Goal: Communication & Community: Ask a question

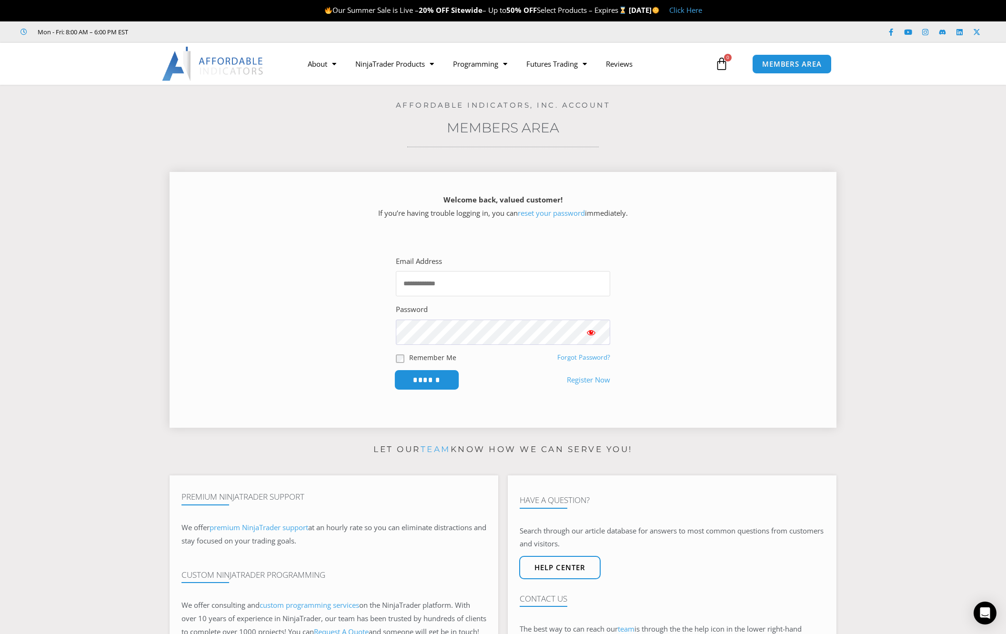
type input "**********"
click at [437, 376] on input "******" at bounding box center [427, 380] width 65 height 20
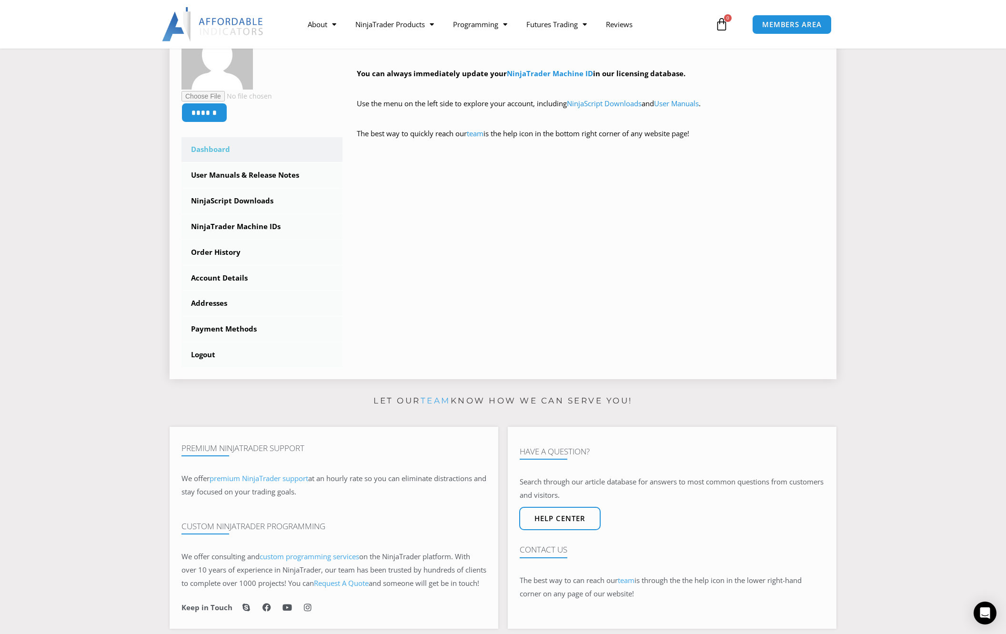
scroll to position [191, 0]
click at [234, 253] on link "Order History" at bounding box center [262, 251] width 161 height 25
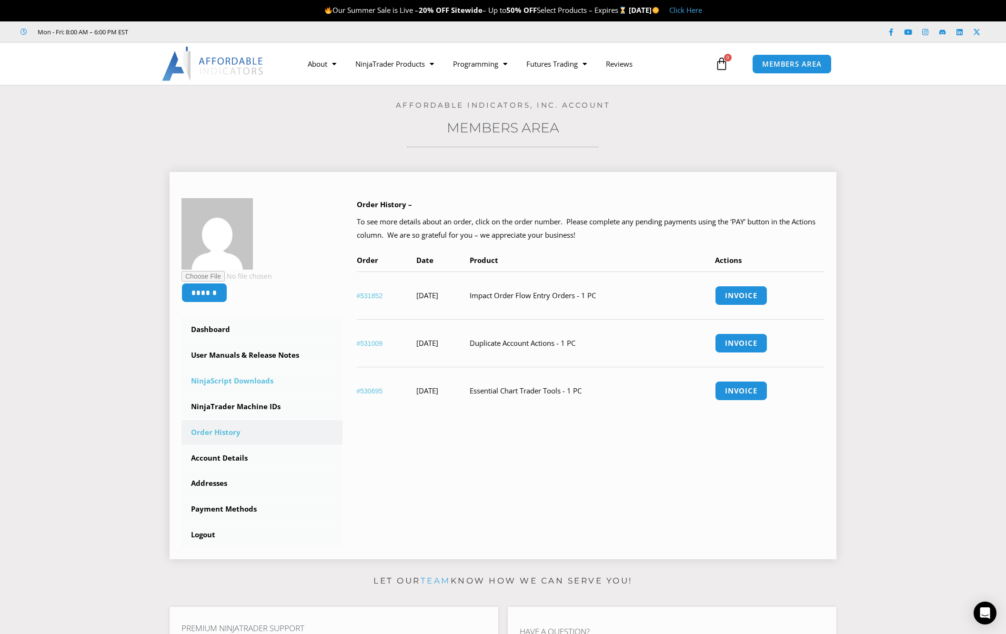
click at [253, 380] on link "NinjaScript Downloads" at bounding box center [262, 381] width 161 height 25
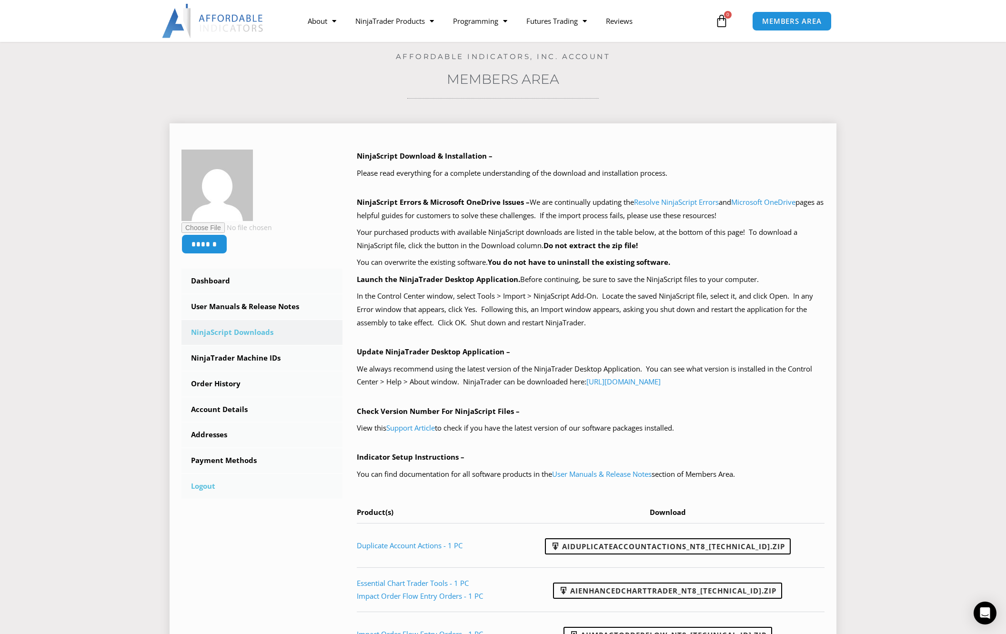
scroll to position [48, 0]
click at [274, 358] on link "NinjaTrader Machine IDs" at bounding box center [262, 359] width 161 height 25
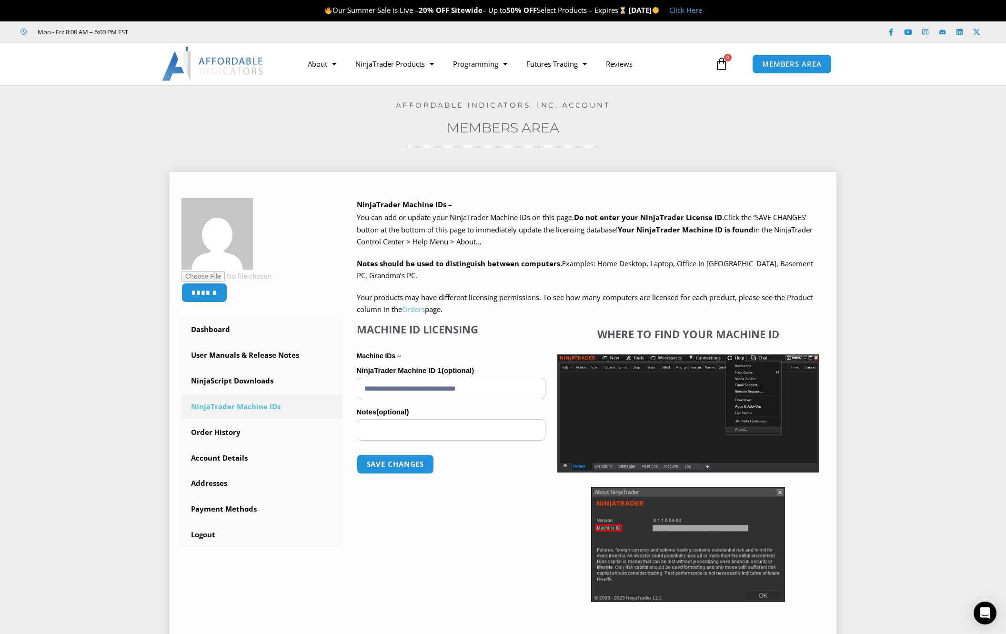
click at [410, 310] on link "Orders" at bounding box center [413, 309] width 23 height 10
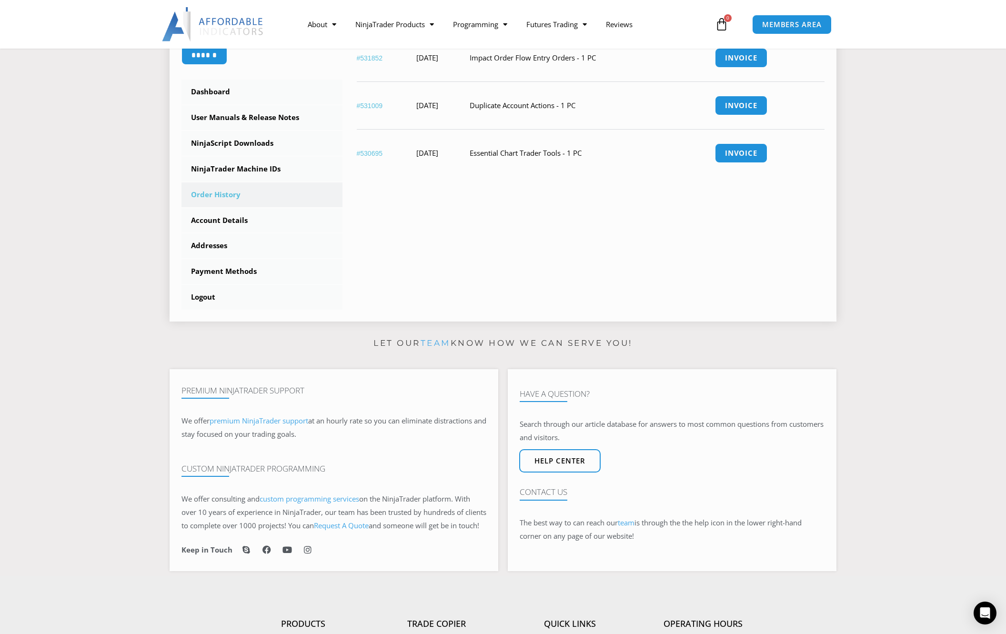
scroll to position [238, 0]
click at [981, 611] on icon "Open Intercom Messenger" at bounding box center [985, 613] width 11 height 12
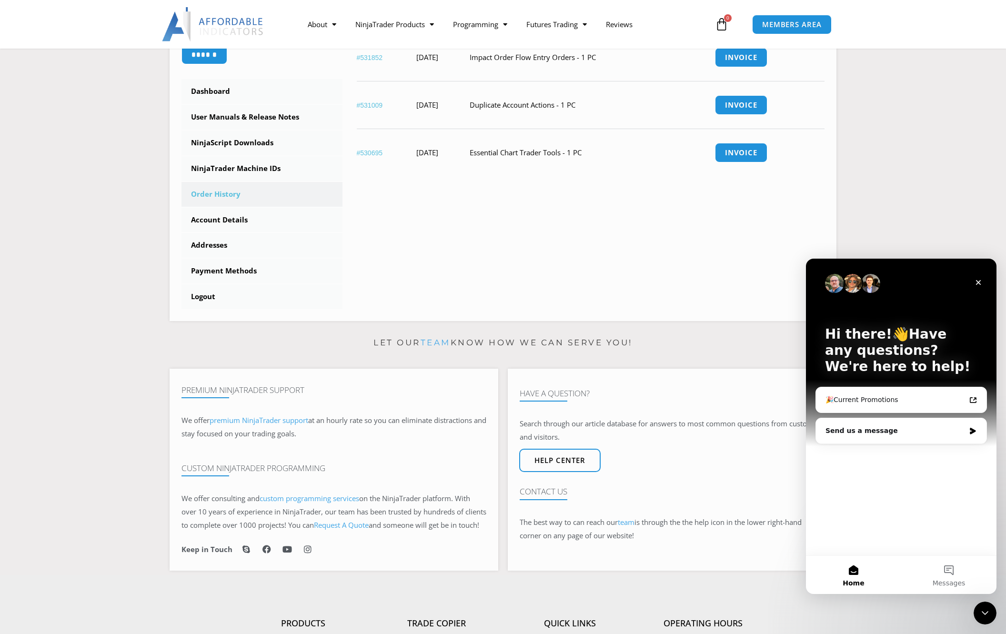
scroll to position [0, 0]
click at [888, 432] on div "Send us a message" at bounding box center [896, 431] width 140 height 10
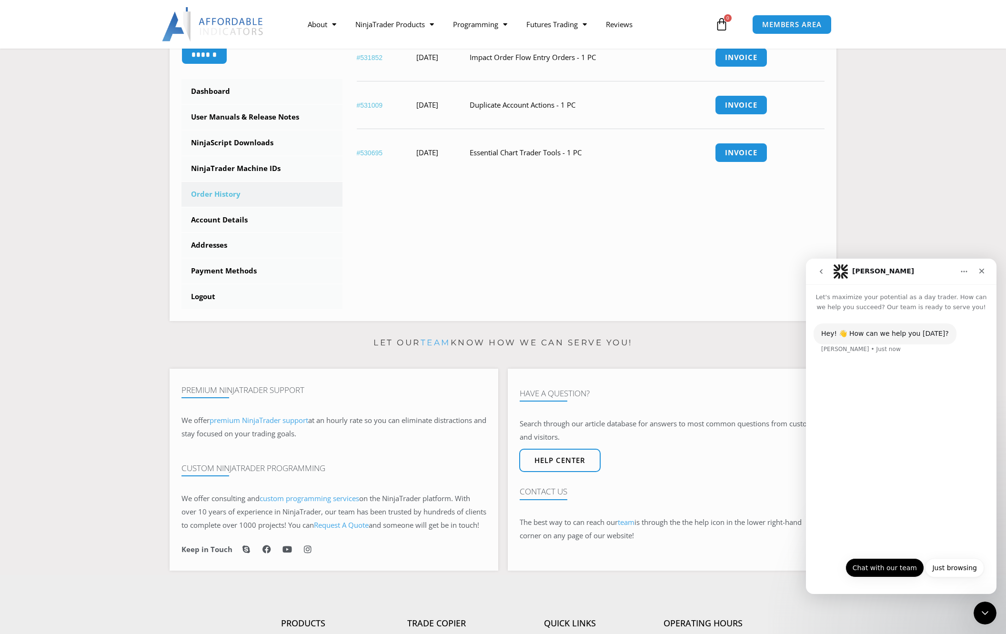
click at [902, 567] on button "Chat with our team" at bounding box center [885, 567] width 79 height 19
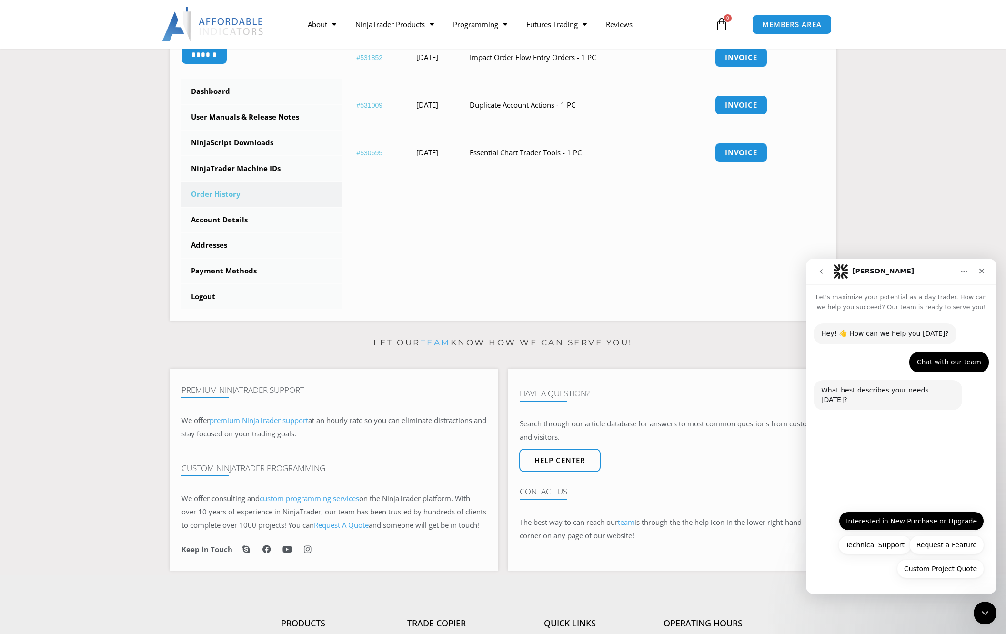
click at [902, 522] on button "Interested in New Purchase or Upgrade" at bounding box center [911, 521] width 145 height 19
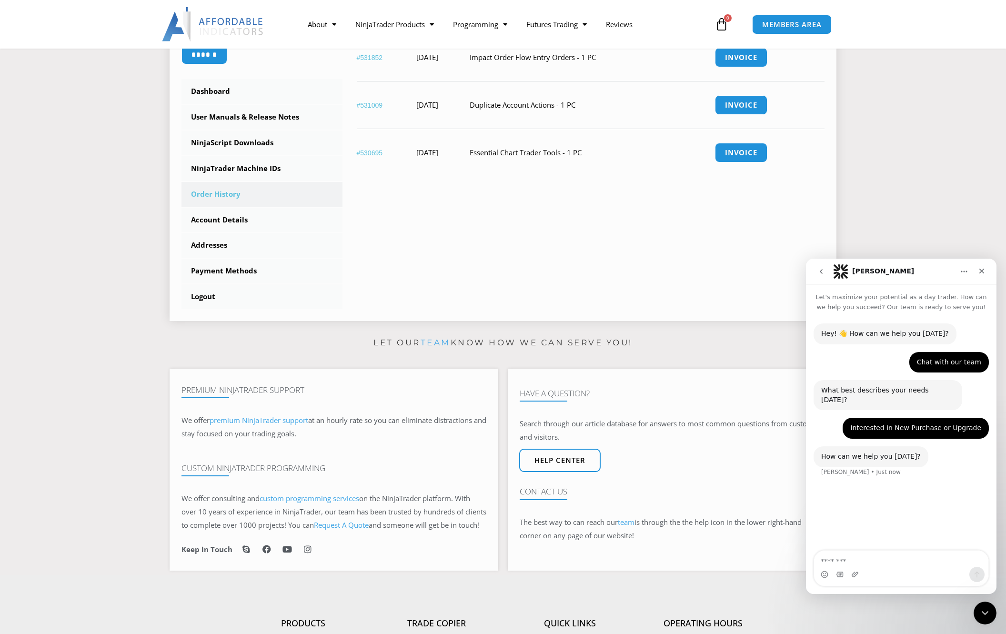
drag, startPoint x: 502, startPoint y: 154, endPoint x: 592, endPoint y: 155, distance: 90.5
click at [592, 155] on tr "#530695 April 18, 2025 Essential Chart Trader Tools - 1 PC Invoice" at bounding box center [591, 153] width 468 height 48
copy tr "Essential Chart Trader Tools"
click at [841, 559] on textarea "Message…" at bounding box center [901, 559] width 174 height 16
drag, startPoint x: 841, startPoint y: 559, endPoint x: 830, endPoint y: 562, distance: 11.7
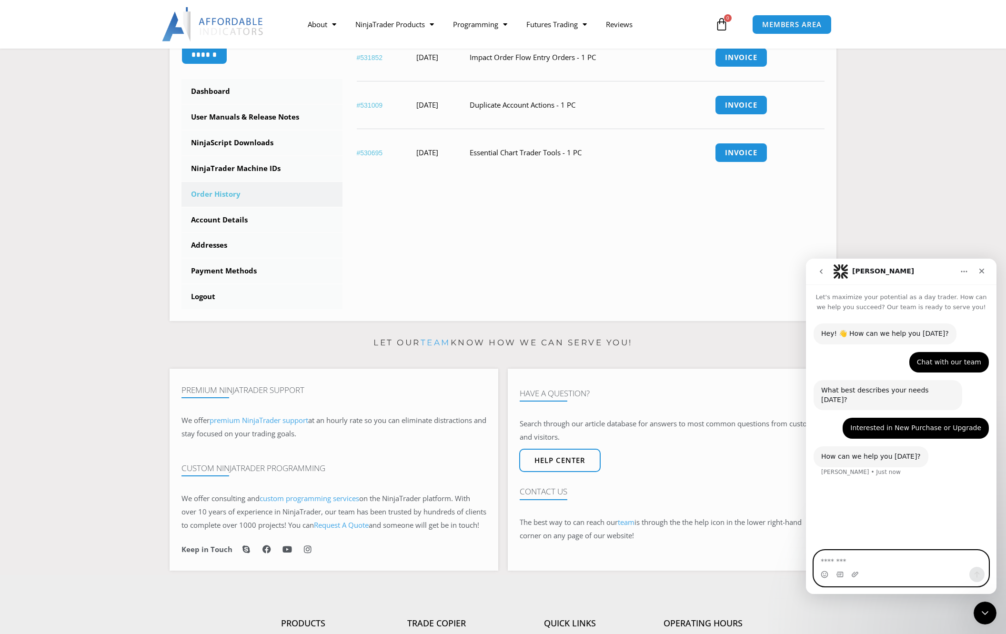
click at [830, 562] on textarea "Message…" at bounding box center [901, 559] width 174 height 16
paste textarea "**********"
click at [861, 559] on textarea "**********" at bounding box center [901, 559] width 174 height 16
click at [936, 563] on textarea "**********" at bounding box center [901, 559] width 174 height 16
type textarea "**********"
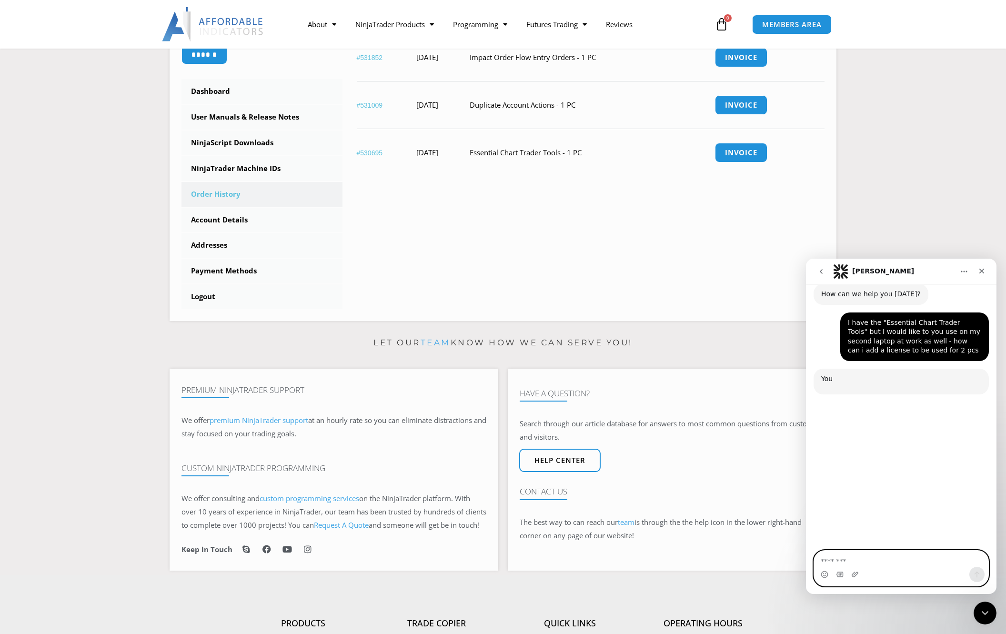
scroll to position [183, 0]
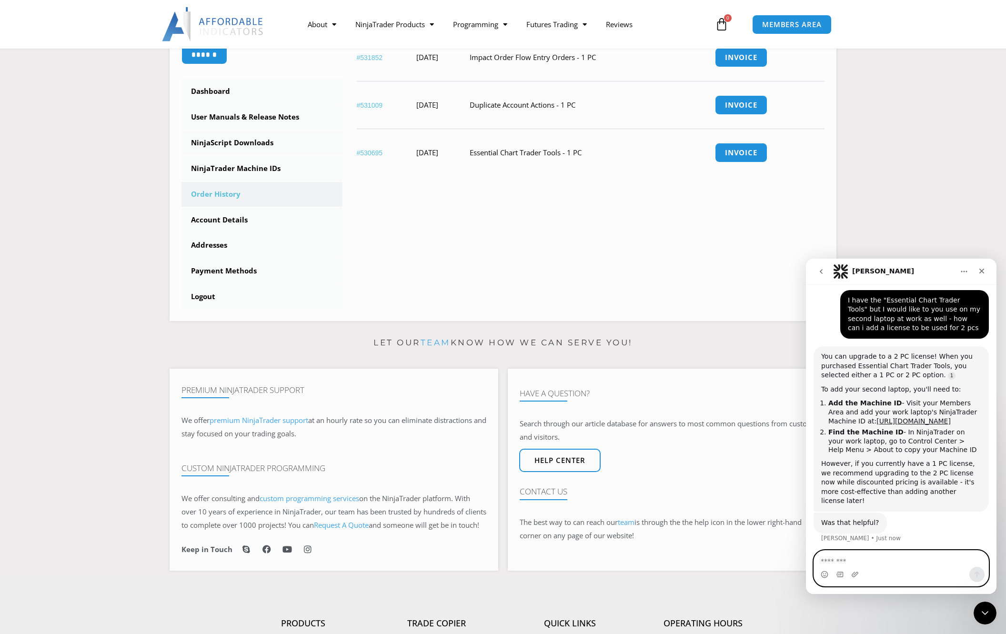
click at [862, 565] on textarea "Message…" at bounding box center [901, 559] width 174 height 16
type textarea "**********"
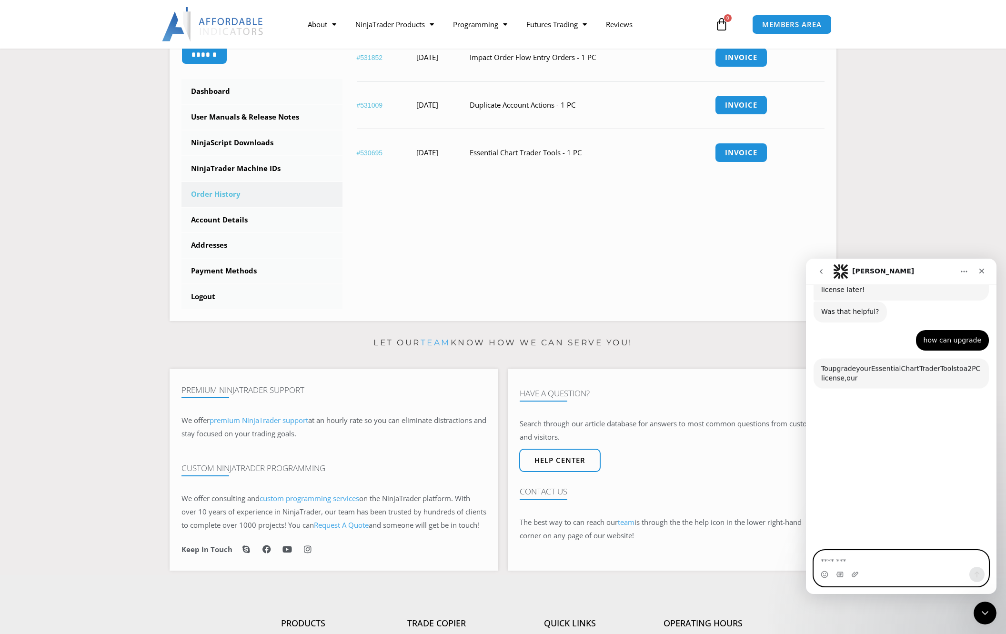
scroll to position [434, 0]
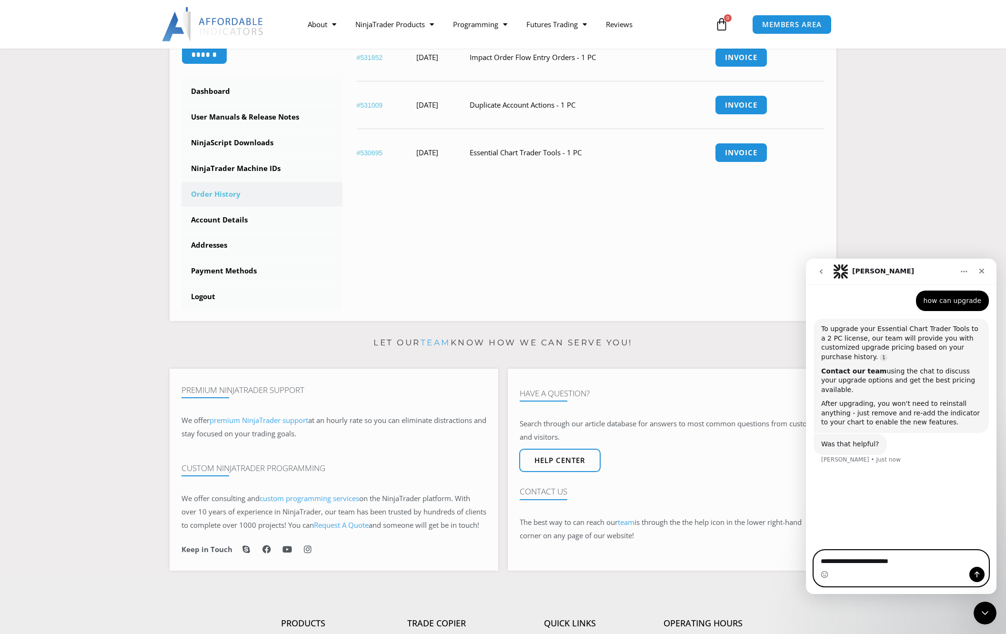
type textarea "**********"
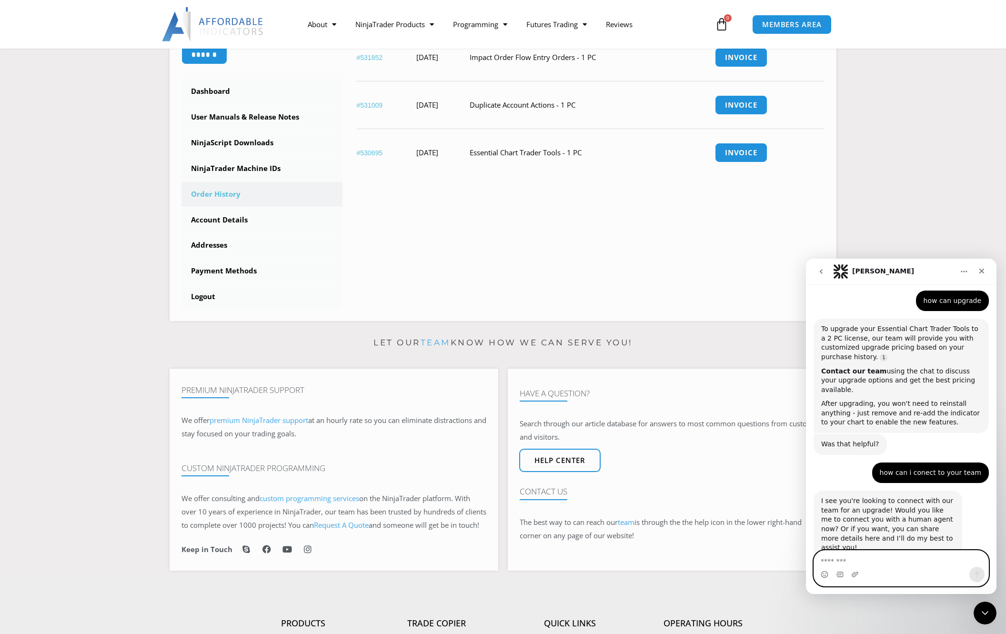
scroll to position [435, 0]
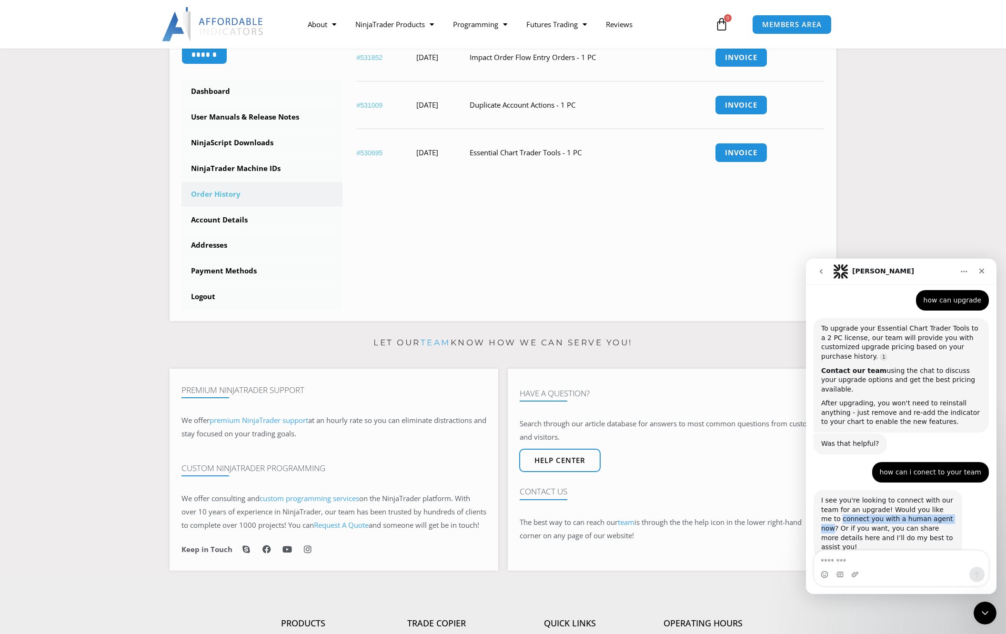
drag, startPoint x: 821, startPoint y: 499, endPoint x: 932, endPoint y: 500, distance: 111.0
click at [932, 500] on div "I see you're looking to connect with our team for an upgrade! Would you like me…" at bounding box center [887, 524] width 133 height 56
copy div "connect you with a human agent now"
click at [838, 556] on textarea "Message…" at bounding box center [901, 559] width 174 height 16
paste textarea "**********"
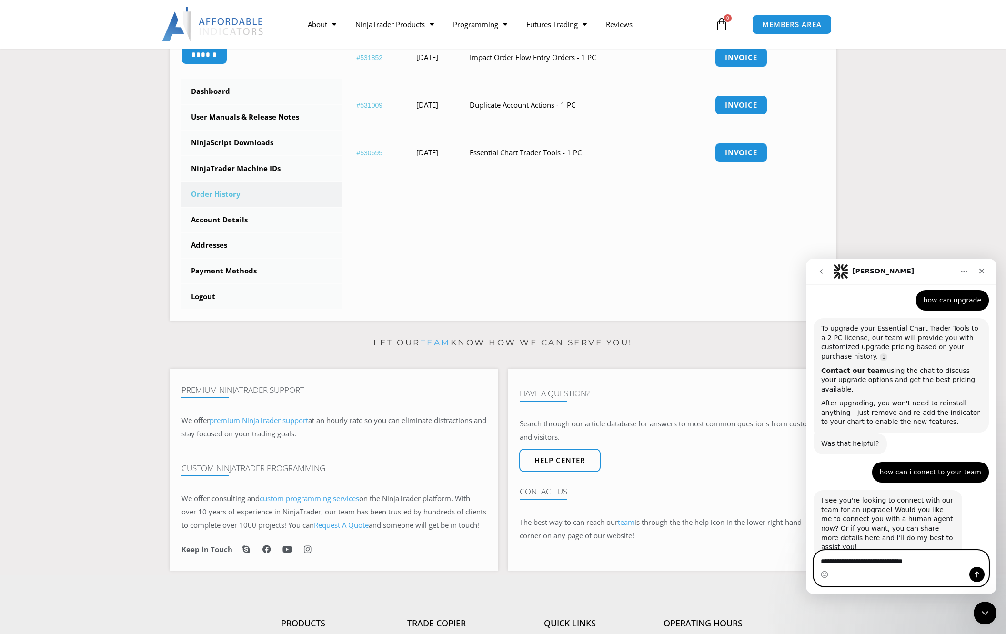
drag, startPoint x: 846, startPoint y: 563, endPoint x: 858, endPoint y: 561, distance: 11.5
click at [858, 561] on textarea "**********" at bounding box center [901, 559] width 174 height 16
type textarea "**********"
click at [978, 572] on icon "Send a message…" at bounding box center [977, 575] width 8 height 8
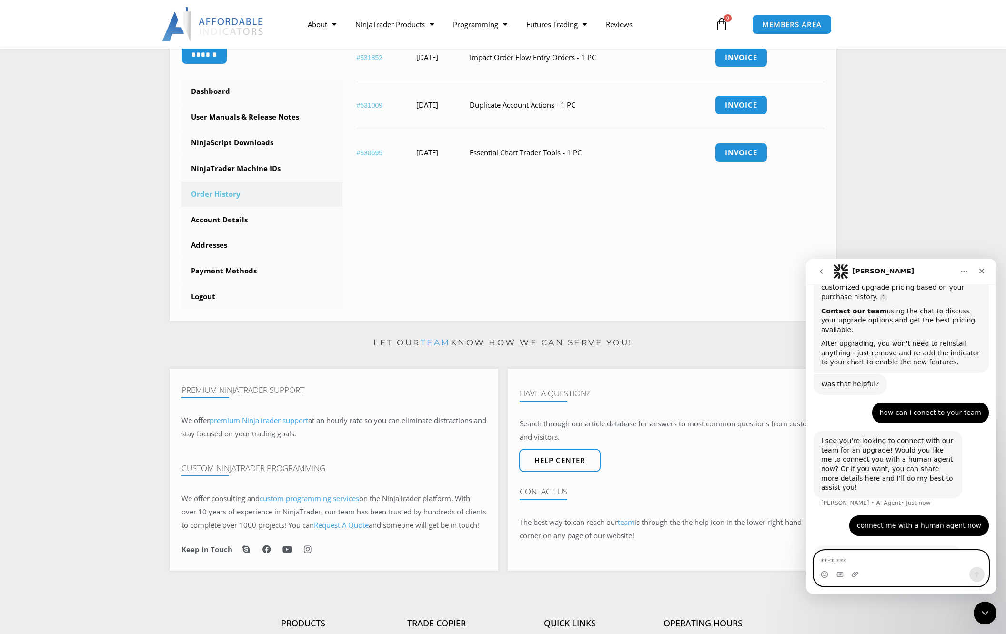
scroll to position [538, 0]
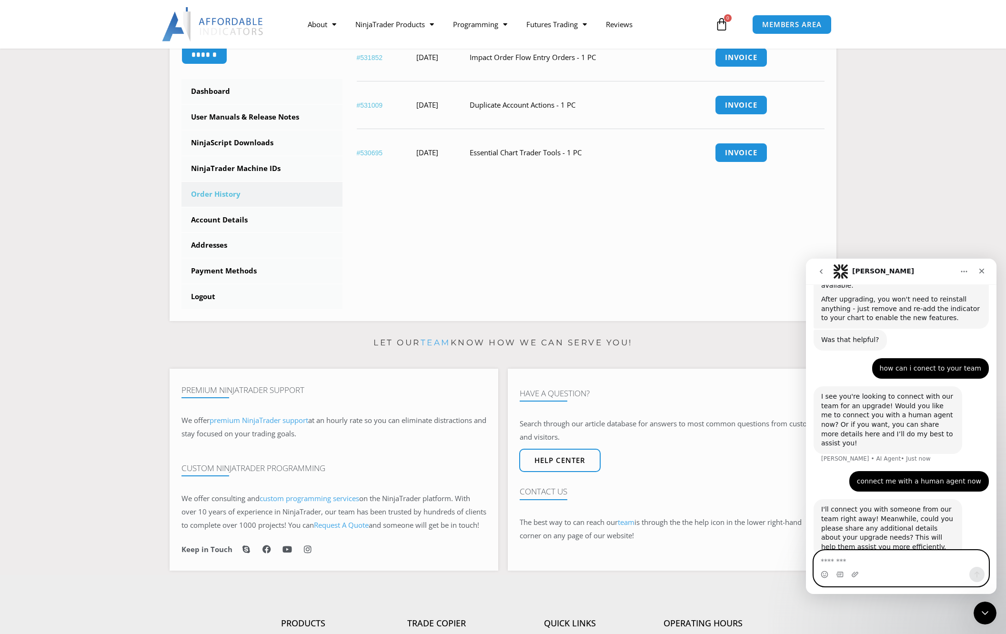
click at [853, 563] on textarea "Message…" at bounding box center [901, 559] width 174 height 16
paste textarea "**********"
type textarea "**********"
drag, startPoint x: 938, startPoint y: 562, endPoint x: 1603, endPoint y: 809, distance: 710.1
click html "Solomon Let's maximize your potential as a day trader. How can we help you succ…"
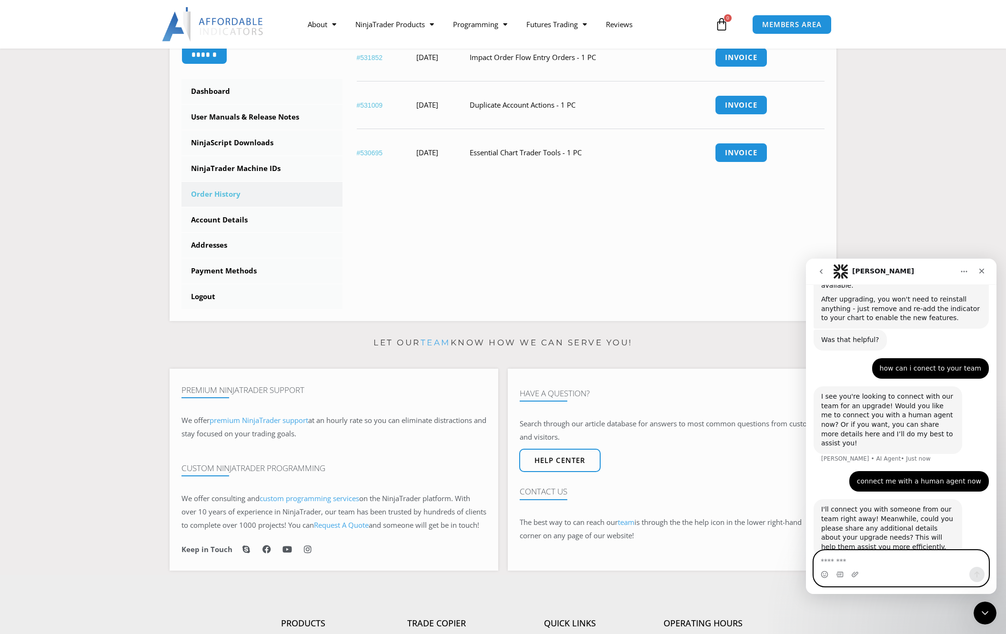
click at [835, 561] on textarea "Message…" at bounding box center [901, 559] width 174 height 16
paste textarea "**********"
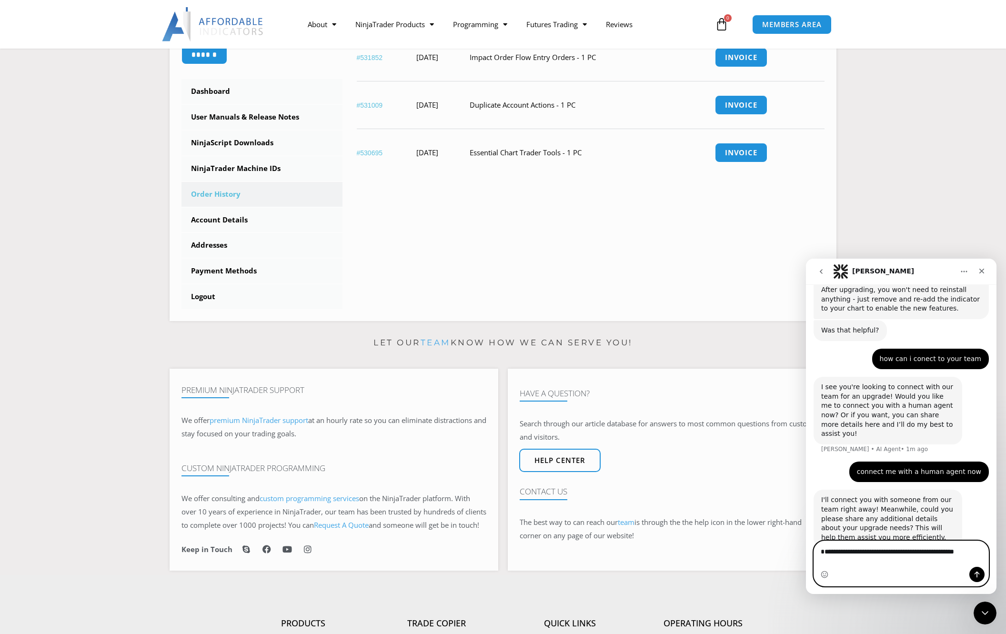
type textarea "**********"
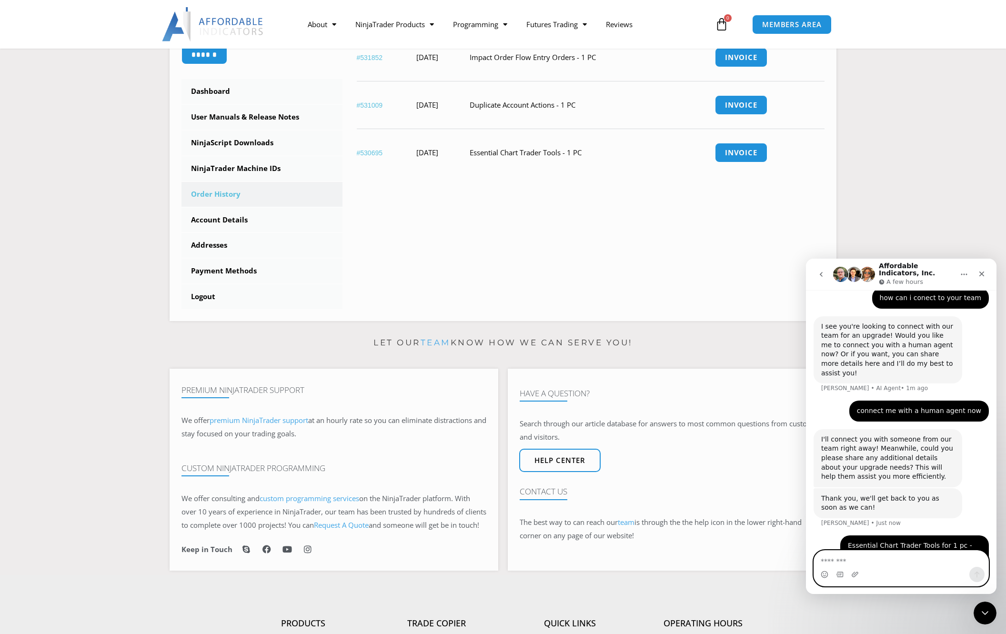
scroll to position [613, 0]
click at [853, 566] on textarea "Message…" at bounding box center [901, 559] width 174 height 16
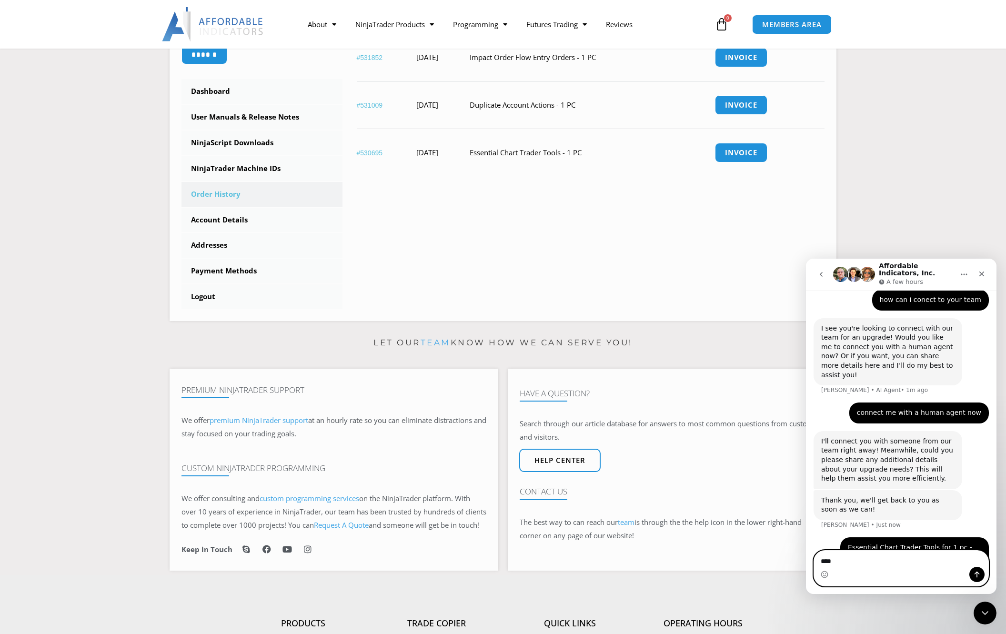
type textarea "*****"
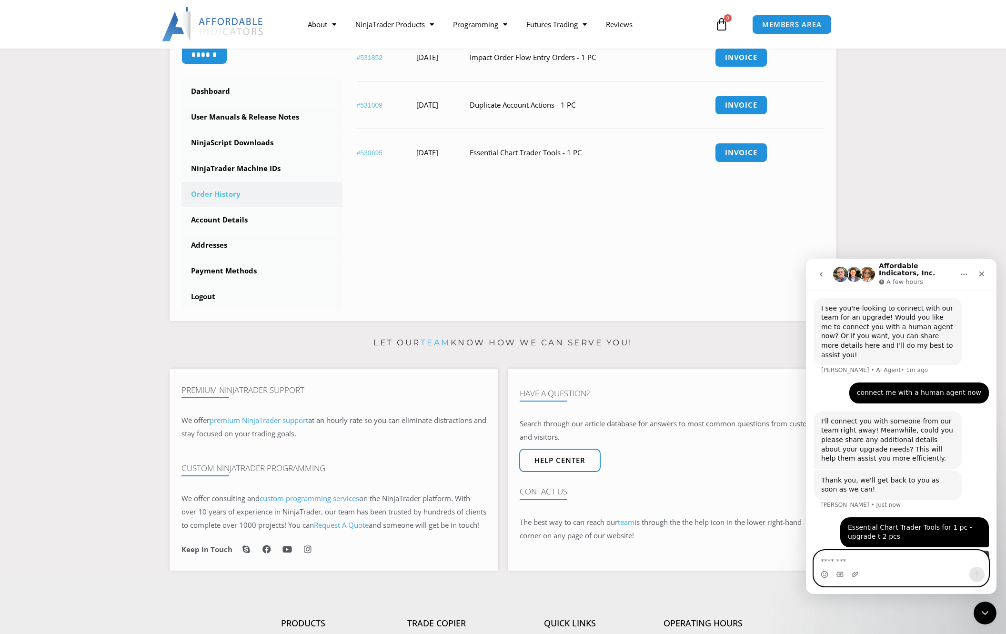
scroll to position [635, 0]
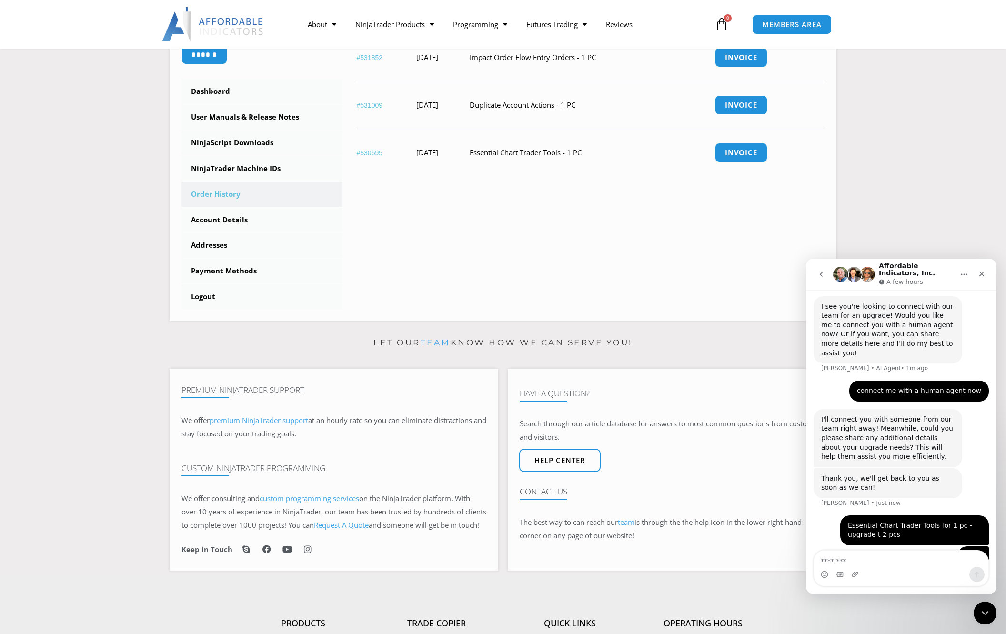
click at [439, 342] on link "team" at bounding box center [436, 343] width 30 height 10
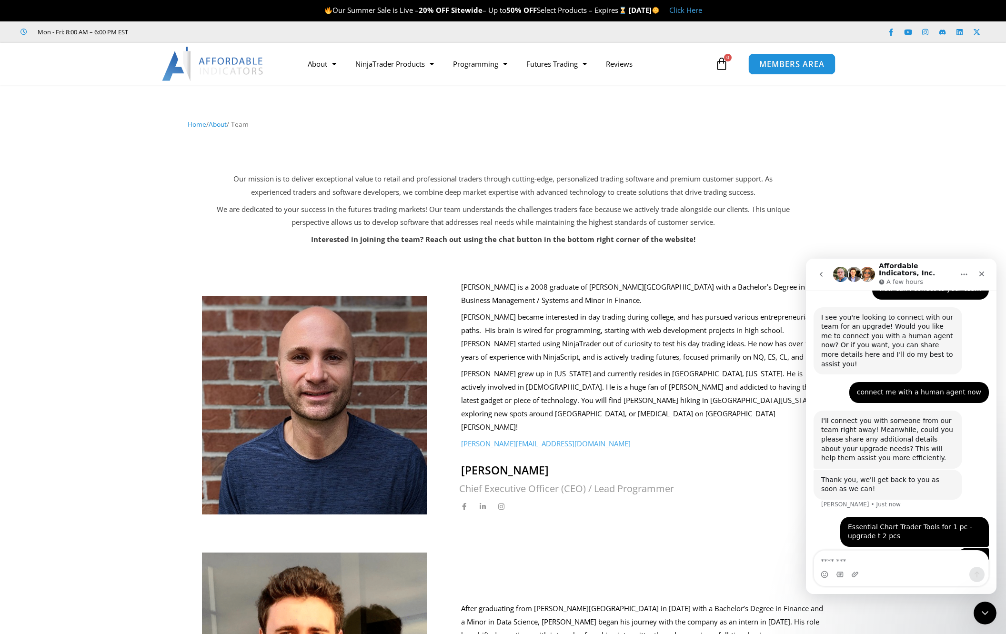
click at [799, 66] on span "MEMBERS AREA" at bounding box center [791, 64] width 65 height 8
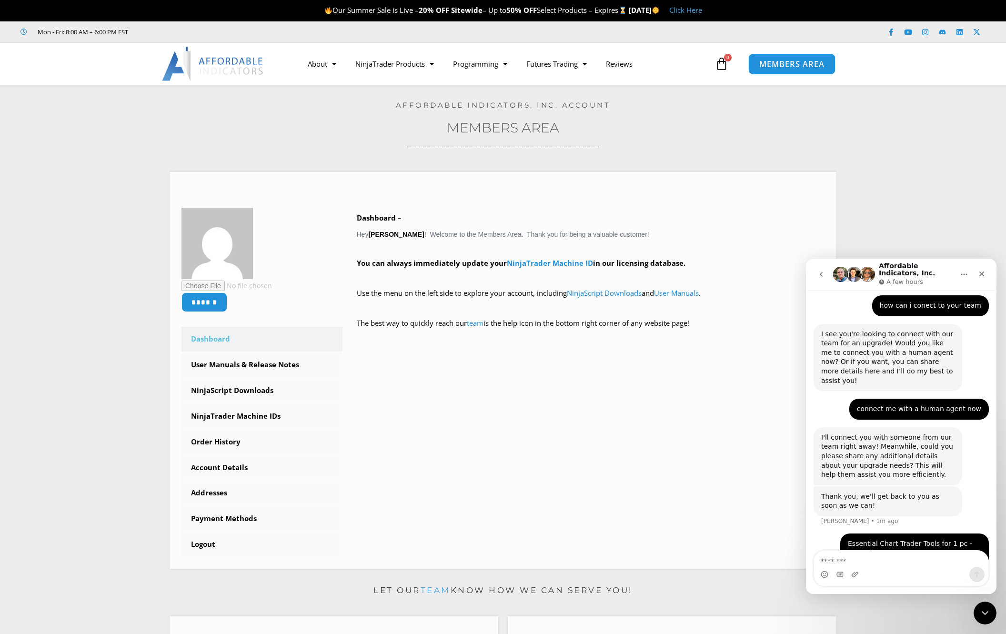
scroll to position [625, 0]
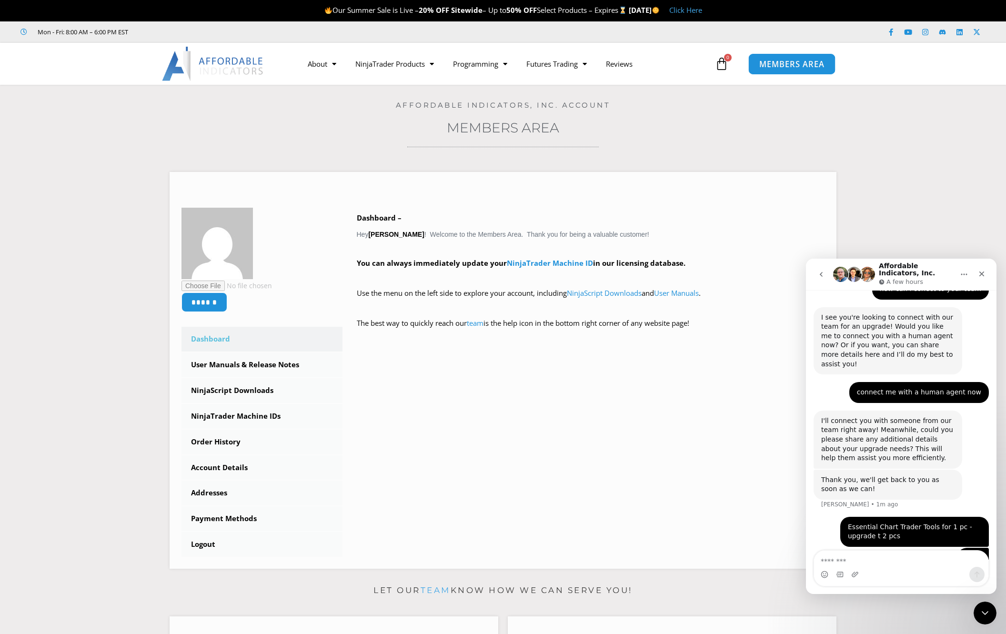
click at [781, 57] on link "MEMBERS AREA" at bounding box center [792, 63] width 87 height 21
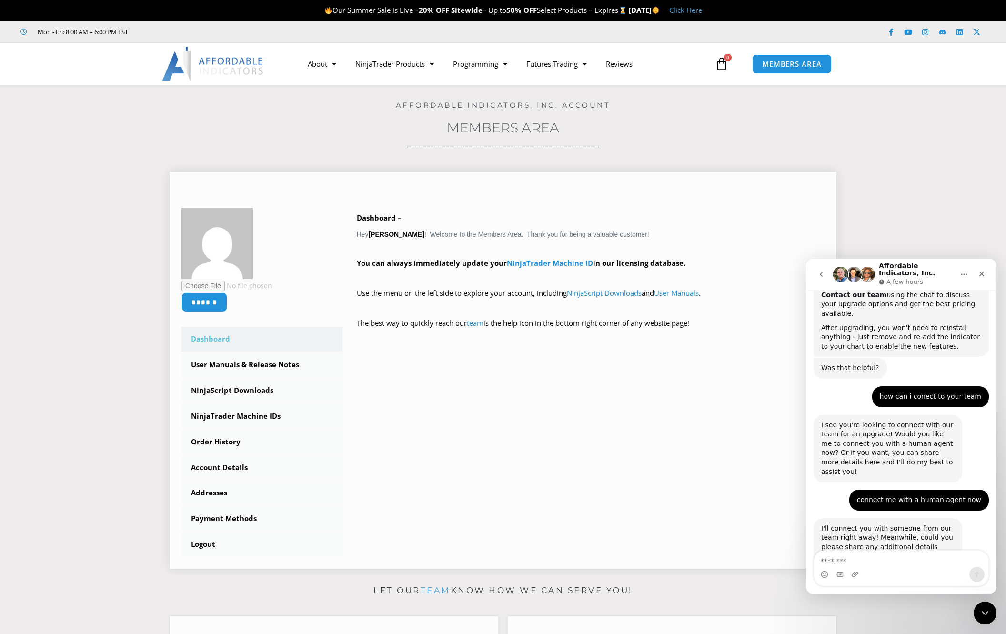
scroll to position [625, 0]
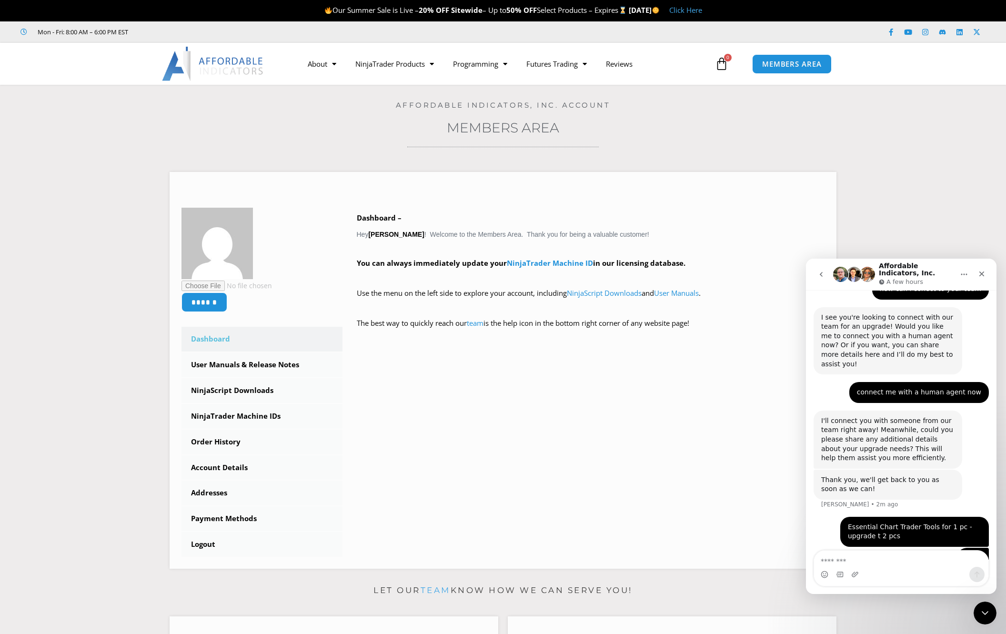
click at [846, 557] on textarea "Message…" at bounding box center [901, 559] width 174 height 16
type textarea "*****"
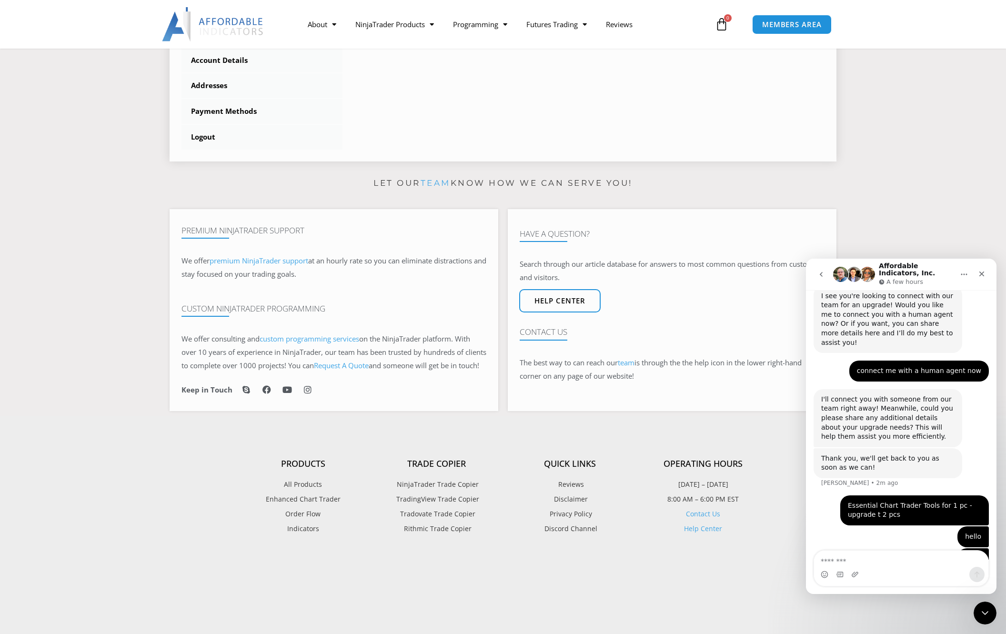
scroll to position [429, 0]
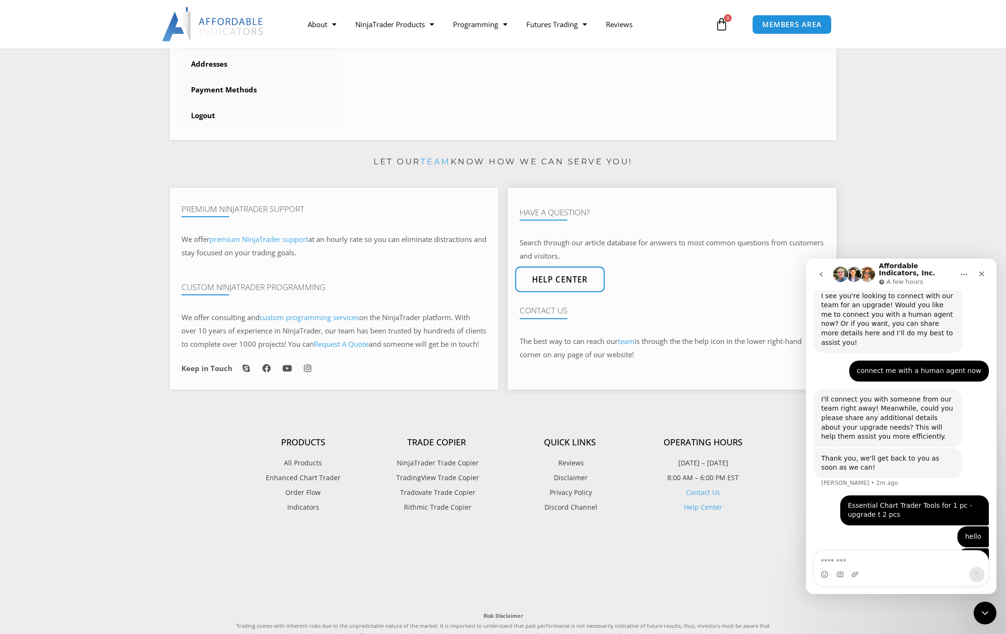
click at [582, 281] on span "Help center" at bounding box center [560, 280] width 56 height 8
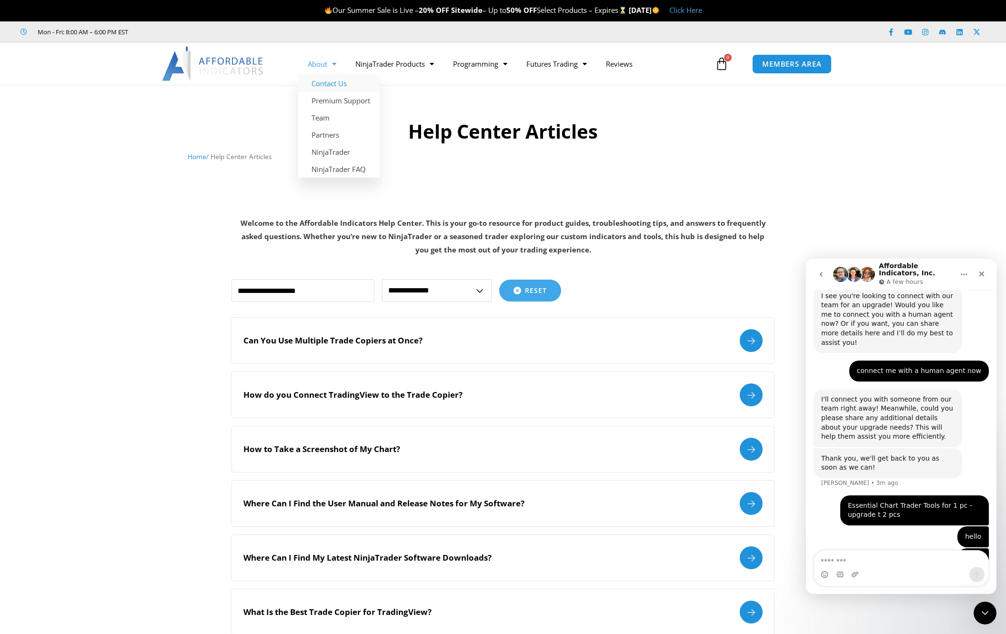
click at [336, 82] on link "Contact Us" at bounding box center [338, 83] width 81 height 17
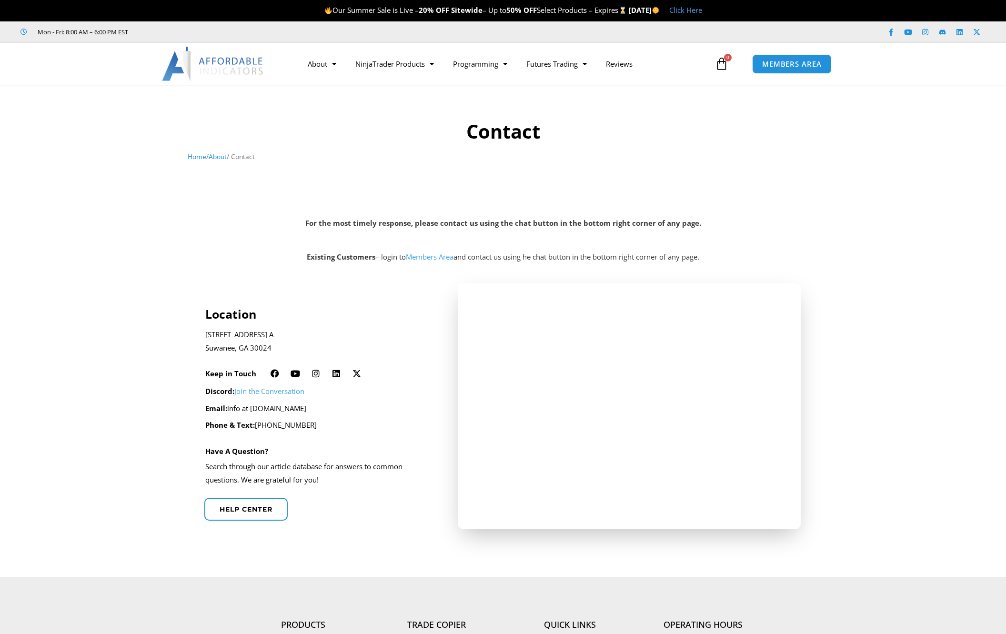
click at [284, 393] on link "Join the Conversation" at bounding box center [269, 391] width 70 height 10
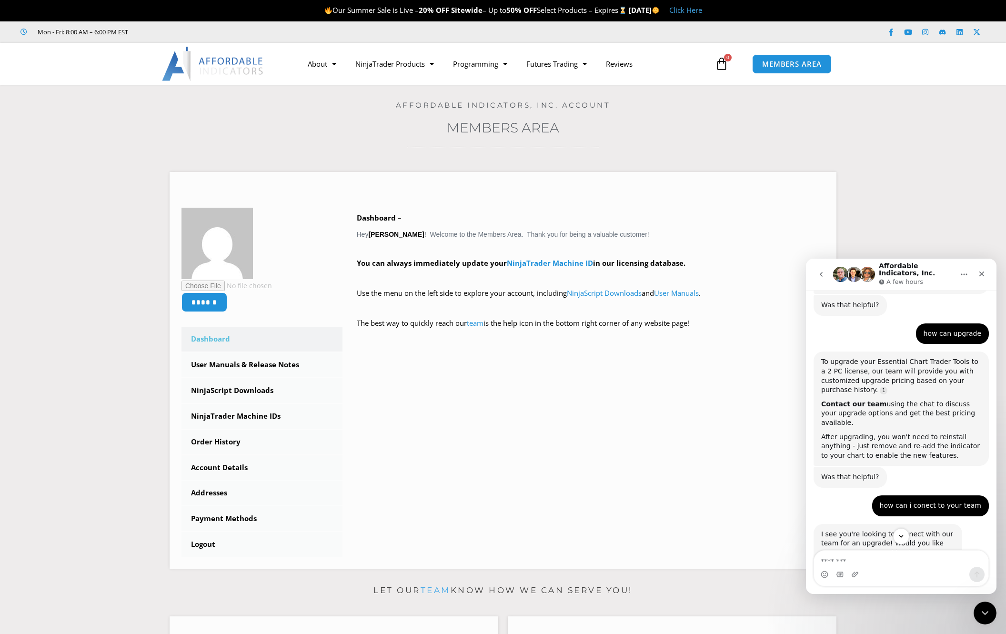
scroll to position [456, 0]
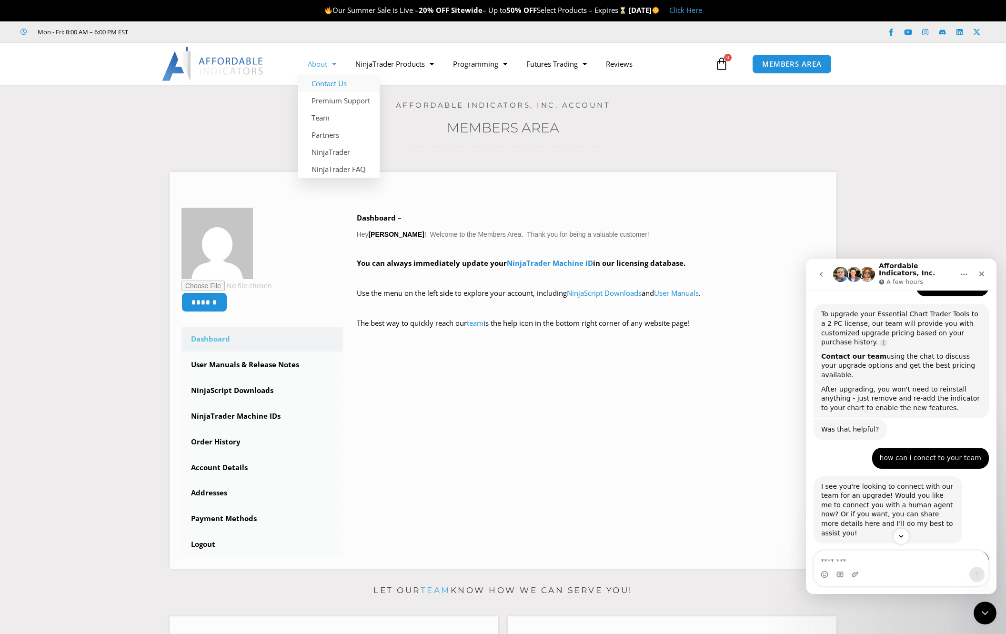
click at [335, 82] on link "Contact Us" at bounding box center [338, 83] width 81 height 17
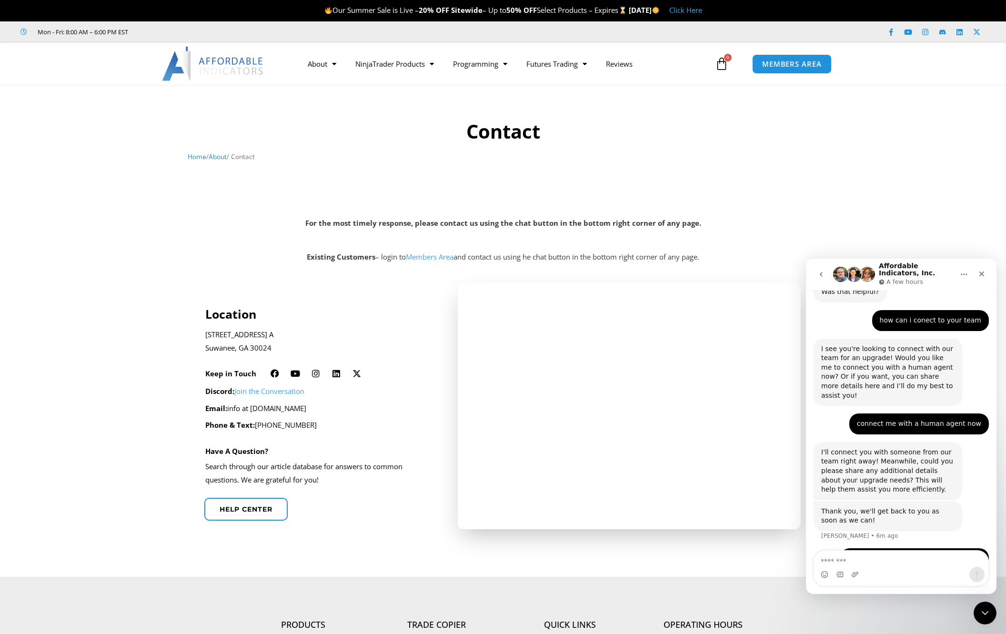
scroll to position [647, 0]
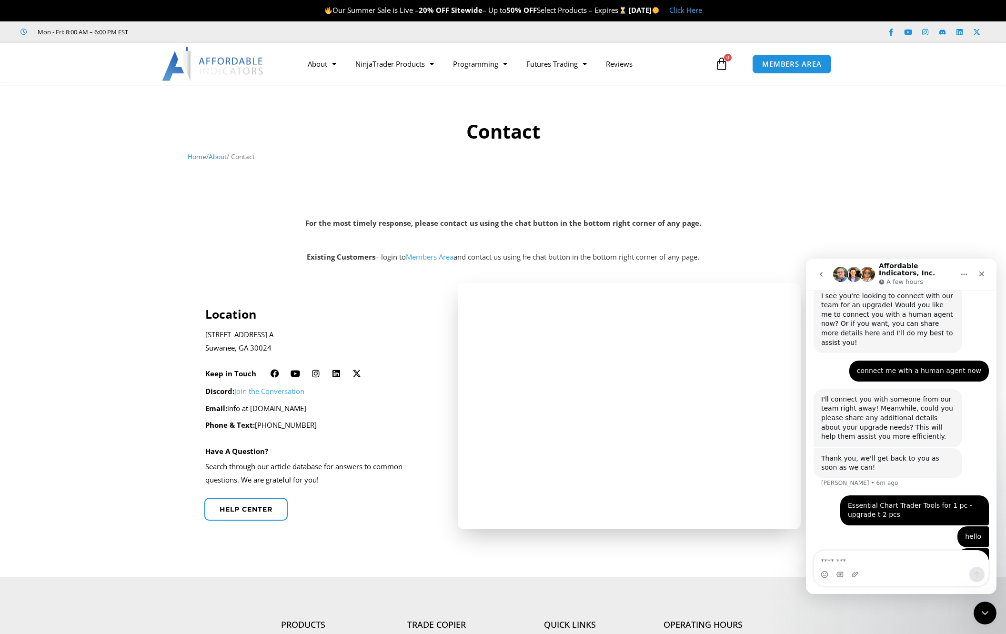
drag, startPoint x: 254, startPoint y: 409, endPoint x: 337, endPoint y: 409, distance: 82.9
click at [337, 409] on p "Email: info at affordableindicators.com" at bounding box center [318, 408] width 227 height 13
copy p "affordableindicators.com"
click at [773, 65] on span "MEMBERS AREA" at bounding box center [791, 64] width 65 height 8
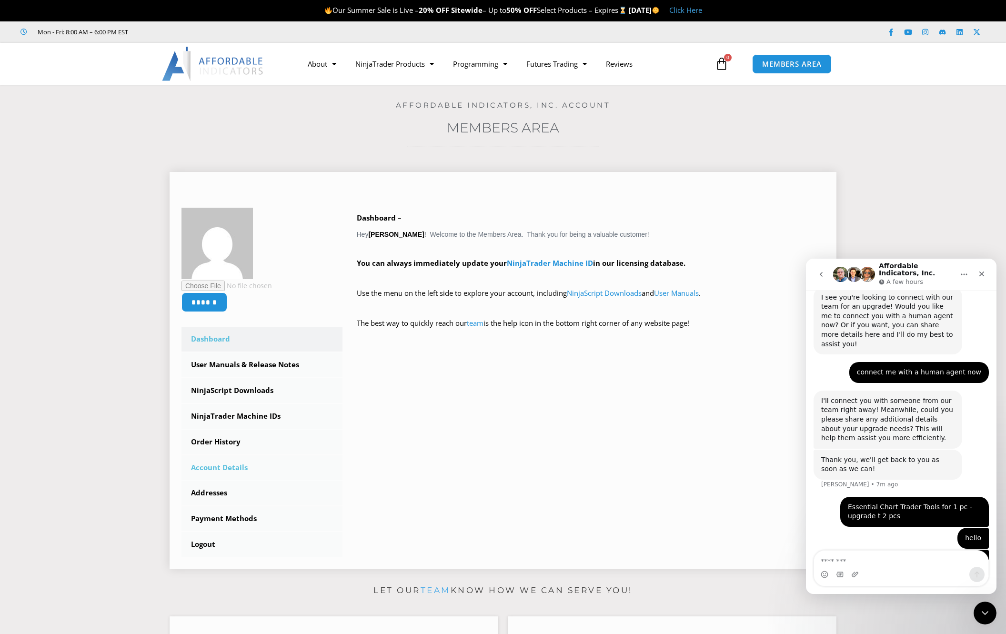
scroll to position [647, 0]
click at [236, 467] on link "Account Details" at bounding box center [262, 467] width 161 height 25
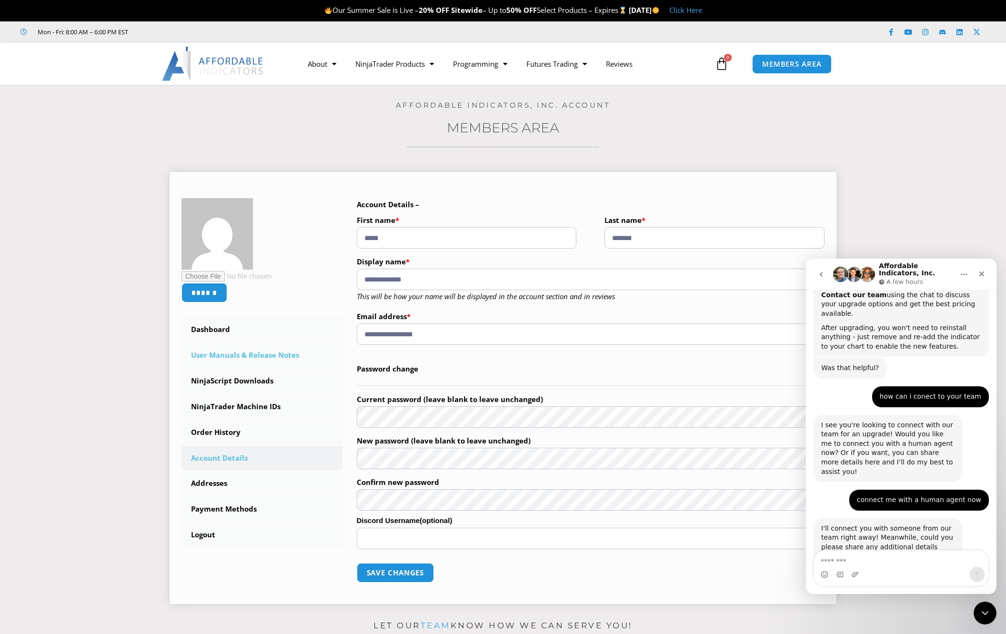
scroll to position [647, 0]
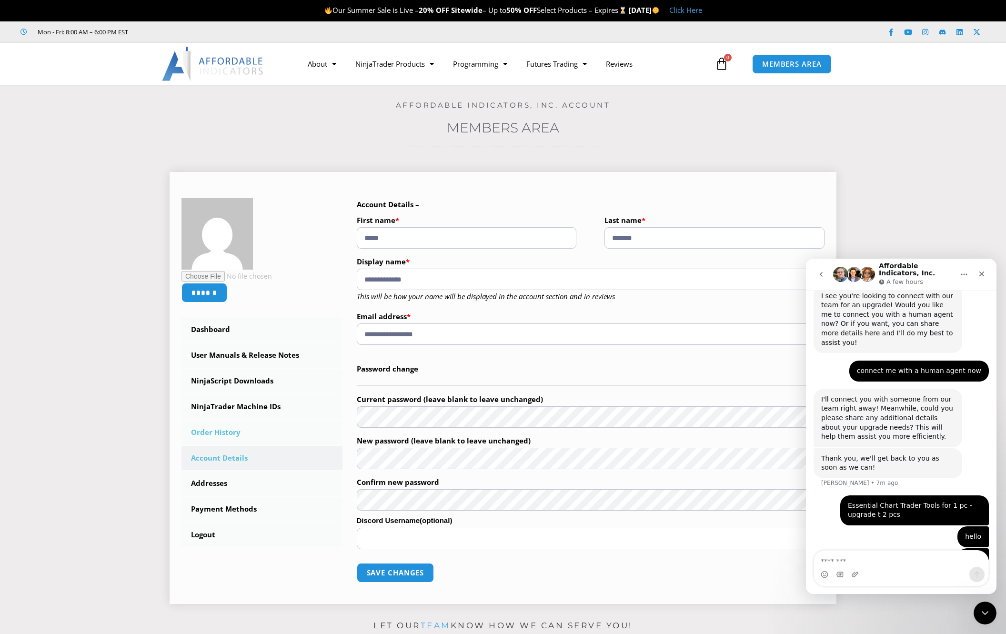
click at [233, 430] on link "Order History" at bounding box center [262, 432] width 161 height 25
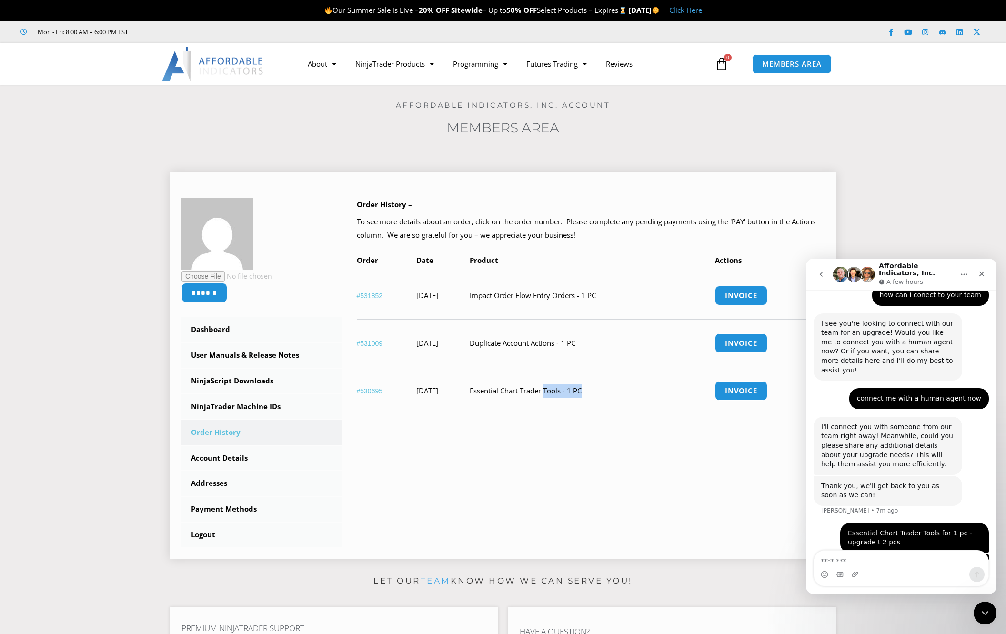
scroll to position [647, 0]
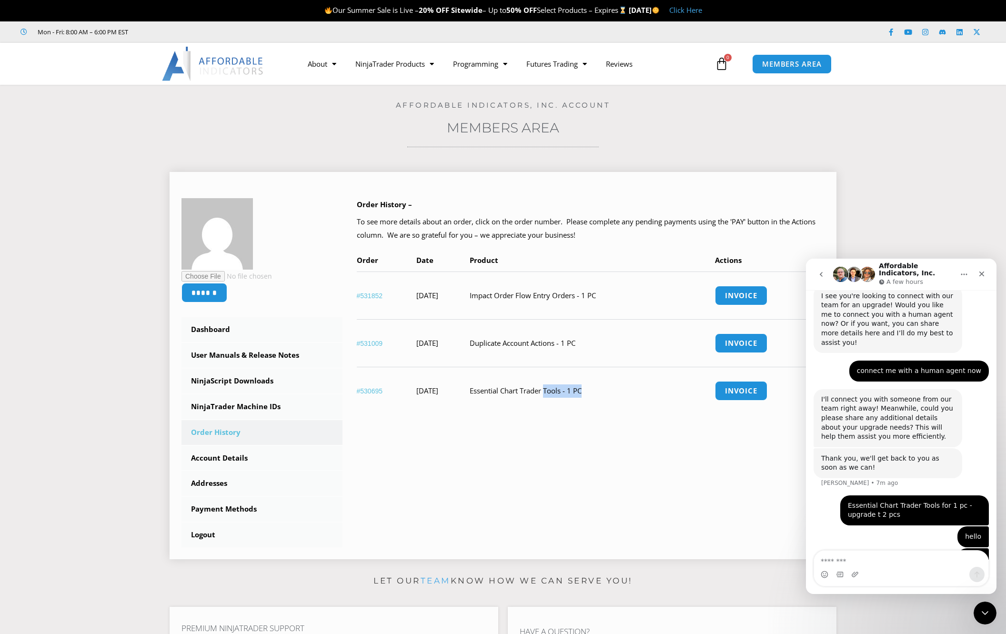
drag, startPoint x: 502, startPoint y: 391, endPoint x: 617, endPoint y: 391, distance: 114.3
click at [617, 391] on td "Essential Chart Trader Tools - 1 PC" at bounding box center [592, 391] width 245 height 48
copy td "Essential Chart Trader Tools - 1 PC"
click at [400, 404] on th "#530695" at bounding box center [387, 391] width 60 height 48
drag, startPoint x: 388, startPoint y: 391, endPoint x: 356, endPoint y: 389, distance: 32.0
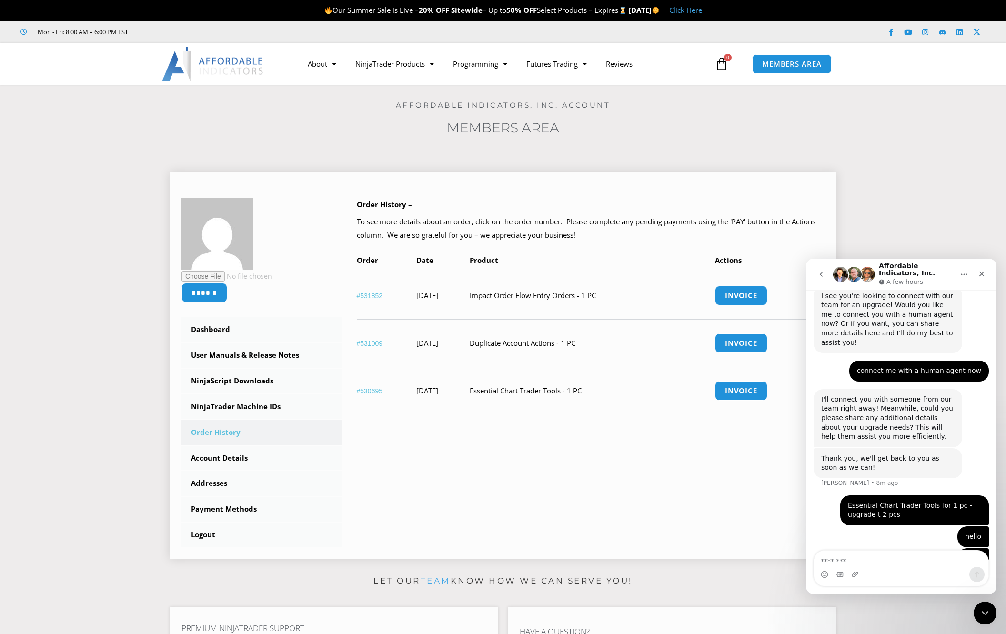
click at [357, 389] on th "#530695" at bounding box center [387, 391] width 60 height 48
copy link "#530695"
click at [983, 273] on icon "Close" at bounding box center [982, 274] width 5 height 5
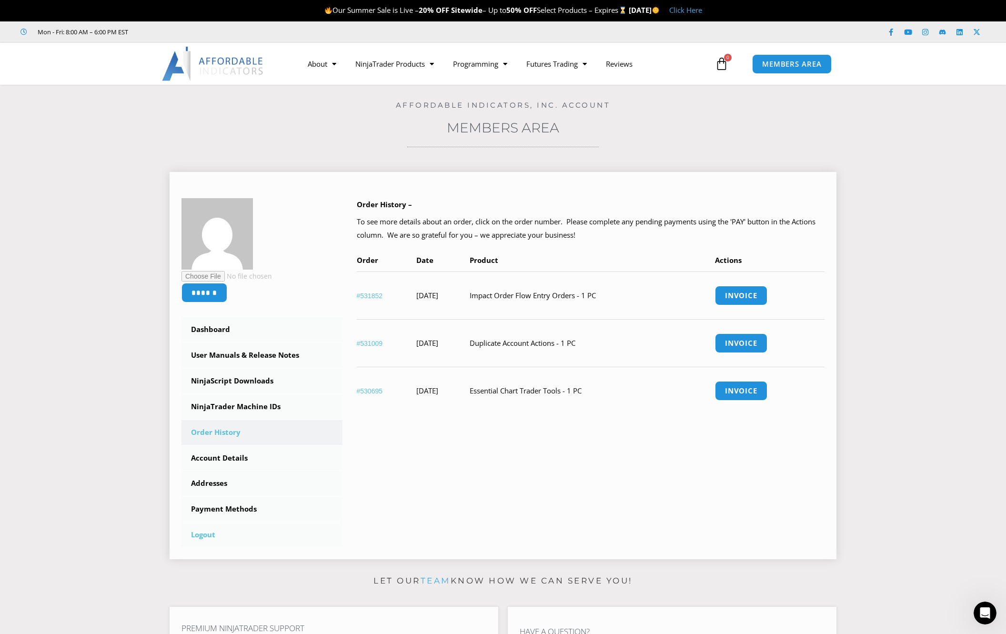
click at [210, 533] on link "Logout" at bounding box center [262, 535] width 161 height 25
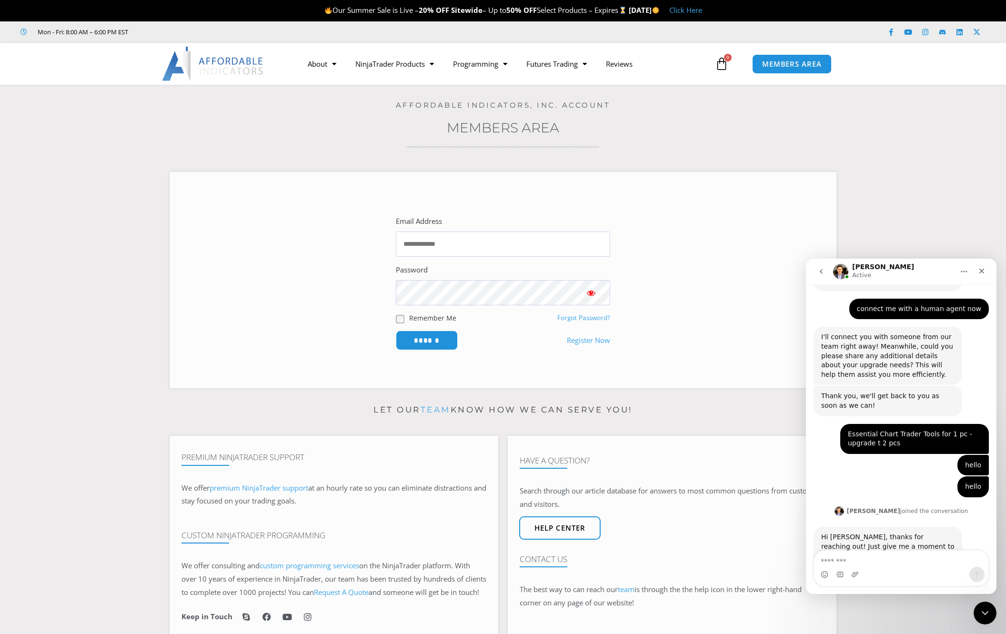
scroll to position [750, 0]
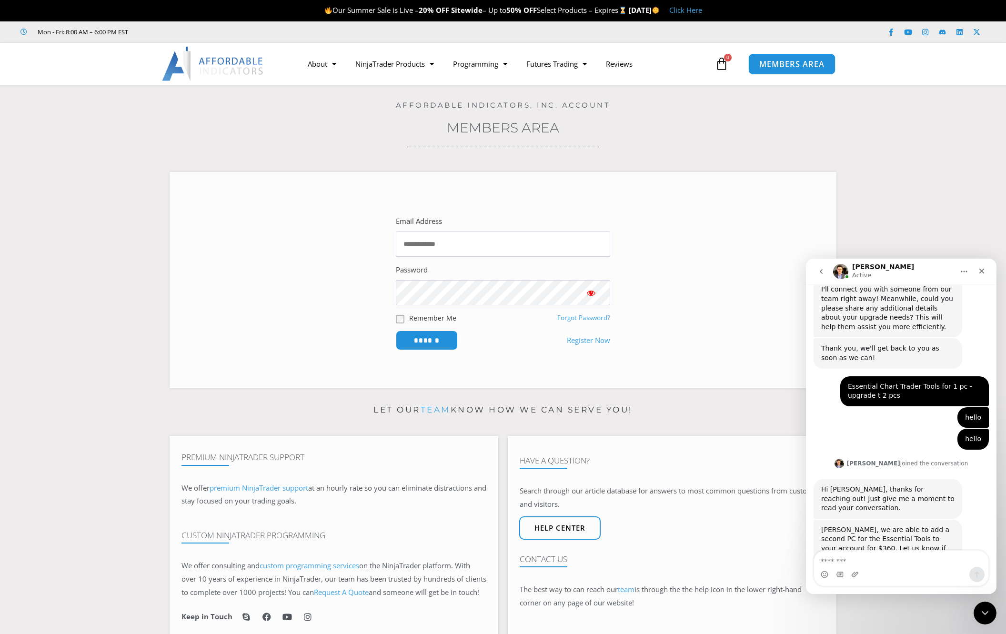
type input "**********"
click at [782, 63] on span "MEMBERS AREA" at bounding box center [791, 64] width 65 height 8
click at [435, 338] on input "******" at bounding box center [427, 340] width 65 height 20
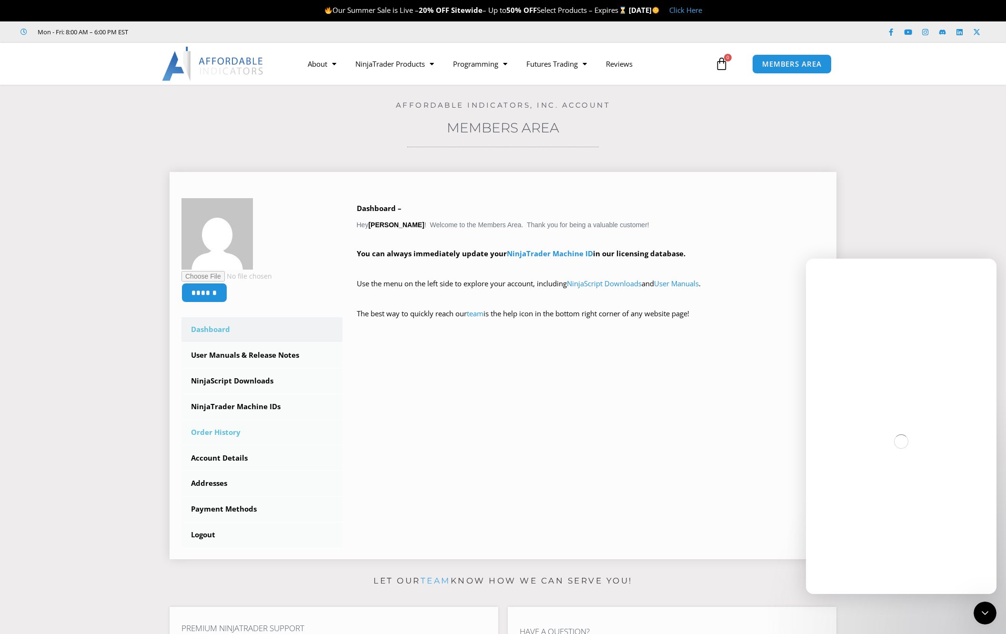
click at [231, 433] on link "Order History" at bounding box center [262, 432] width 161 height 25
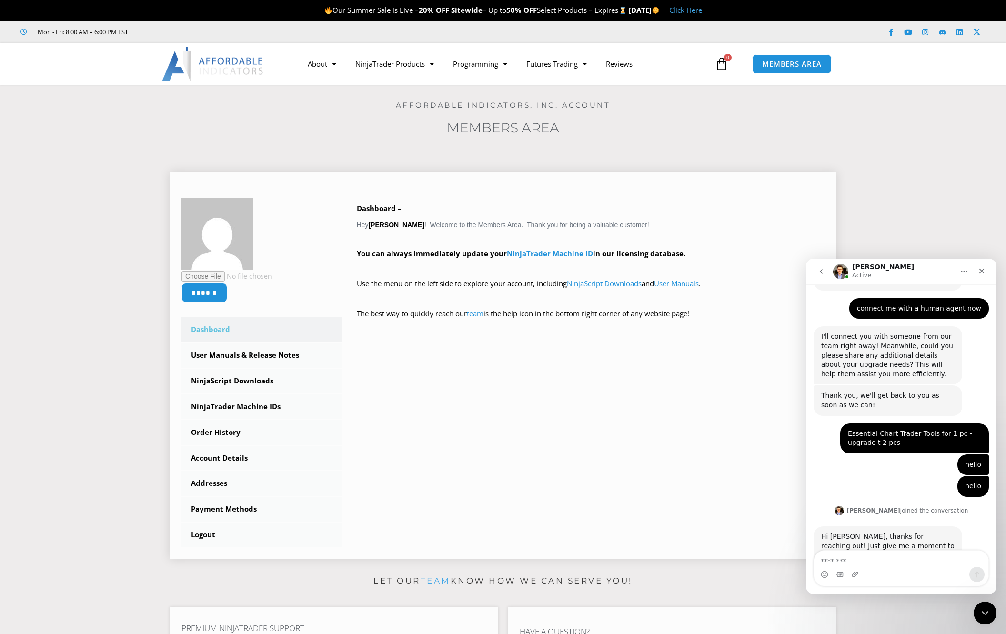
scroll to position [750, 0]
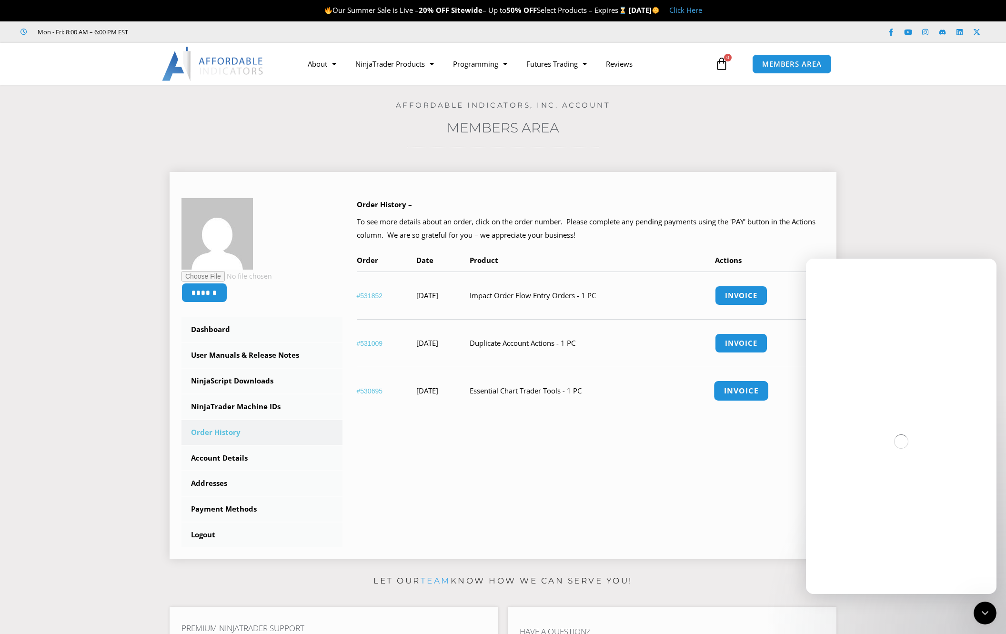
click at [747, 388] on link "Invoice" at bounding box center [741, 391] width 55 height 20
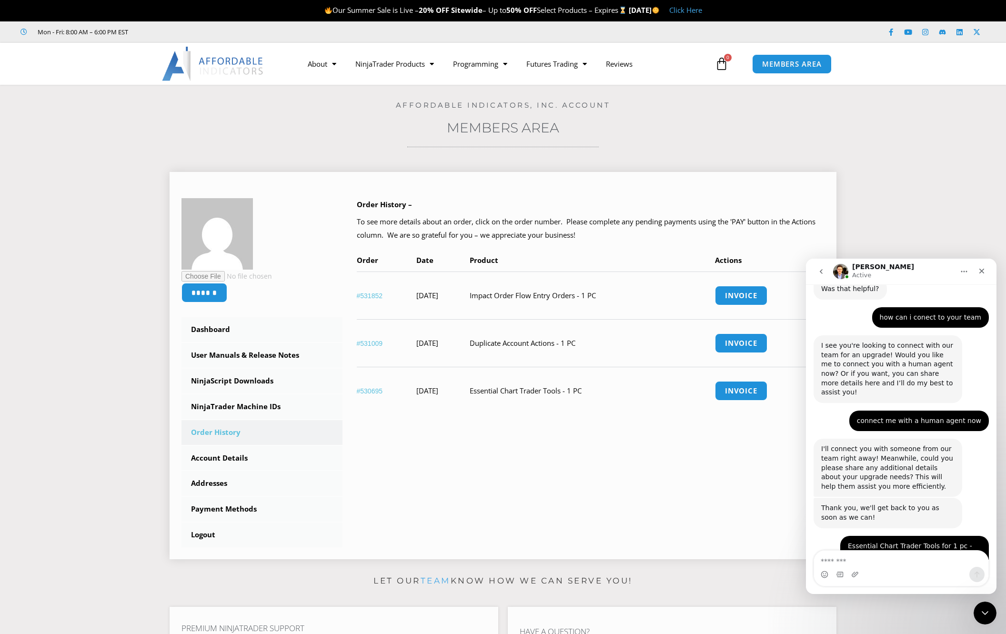
scroll to position [750, 0]
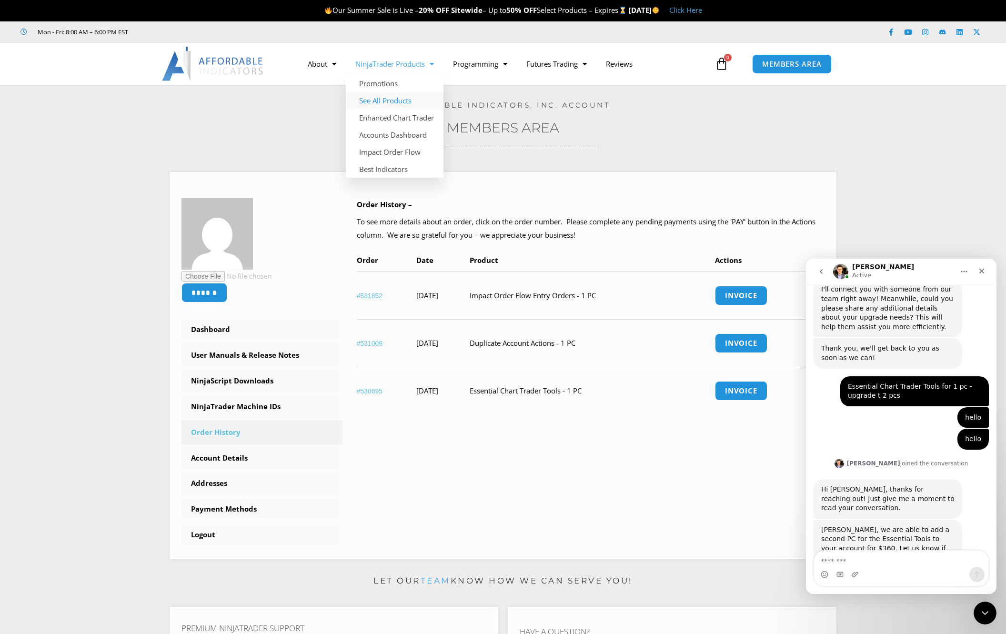
click at [394, 101] on link "See All Products" at bounding box center [395, 100] width 98 height 17
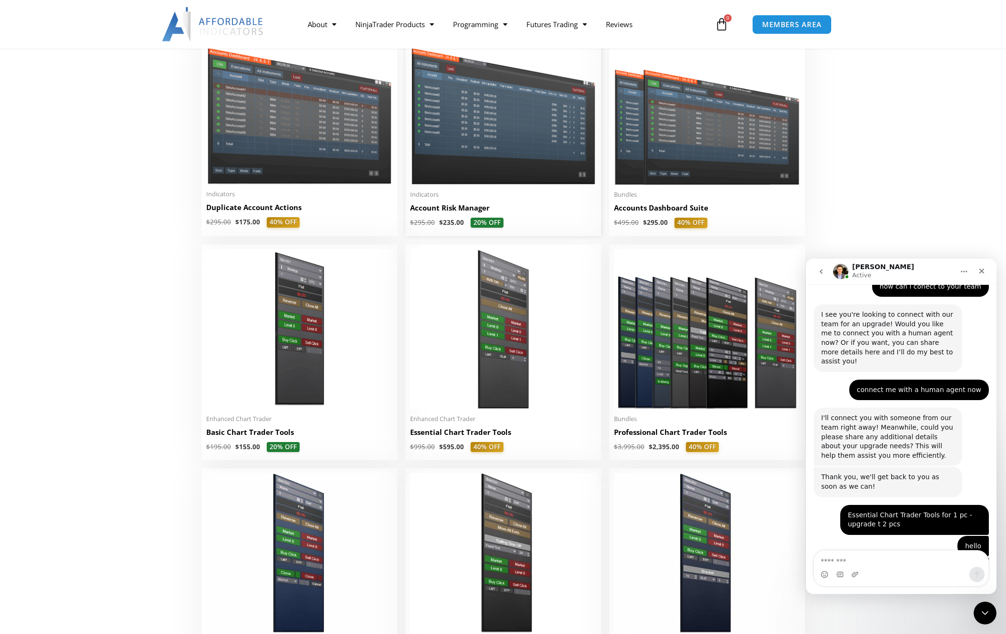
scroll to position [750, 0]
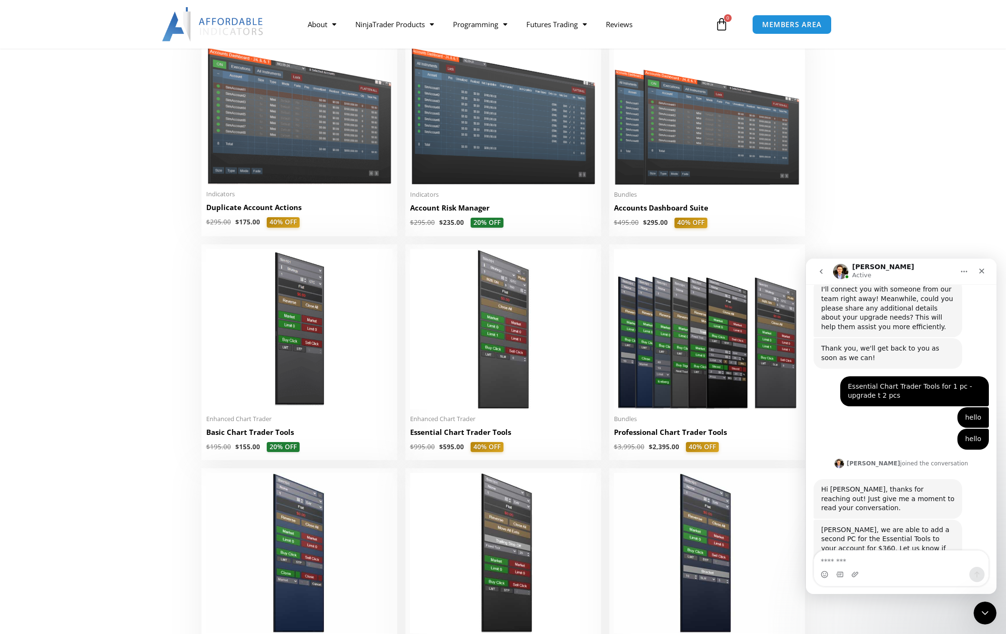
click at [853, 565] on textarea "Message…" at bounding box center [901, 559] width 174 height 16
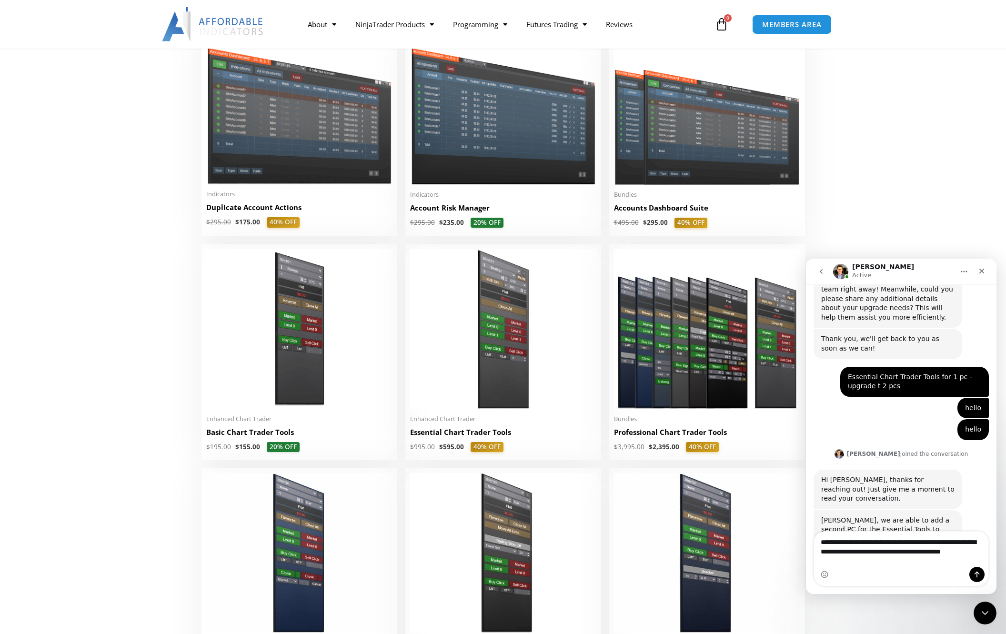
scroll to position [769, 0]
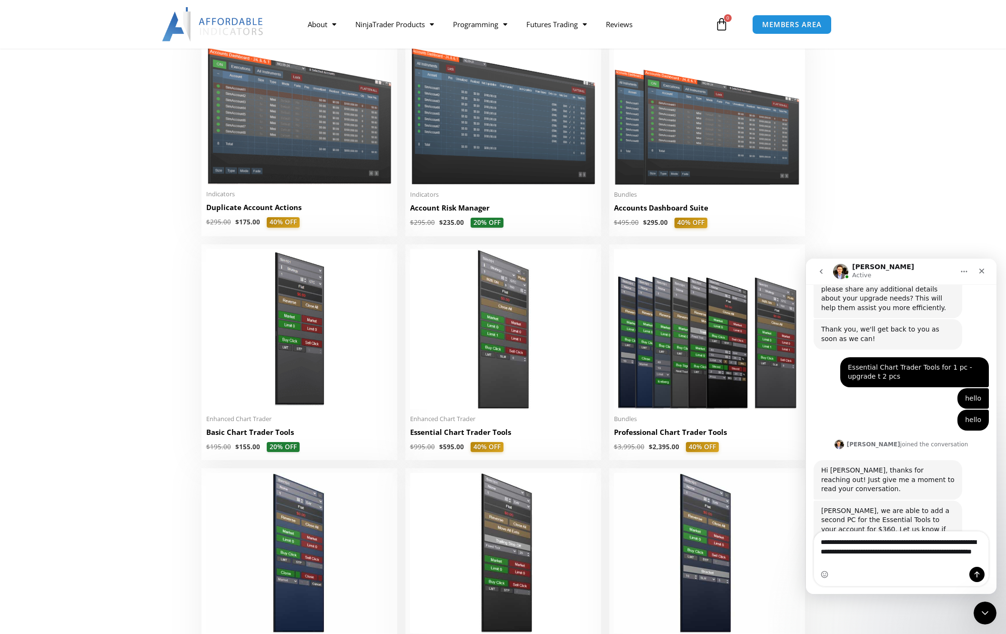
type textarea "**********"
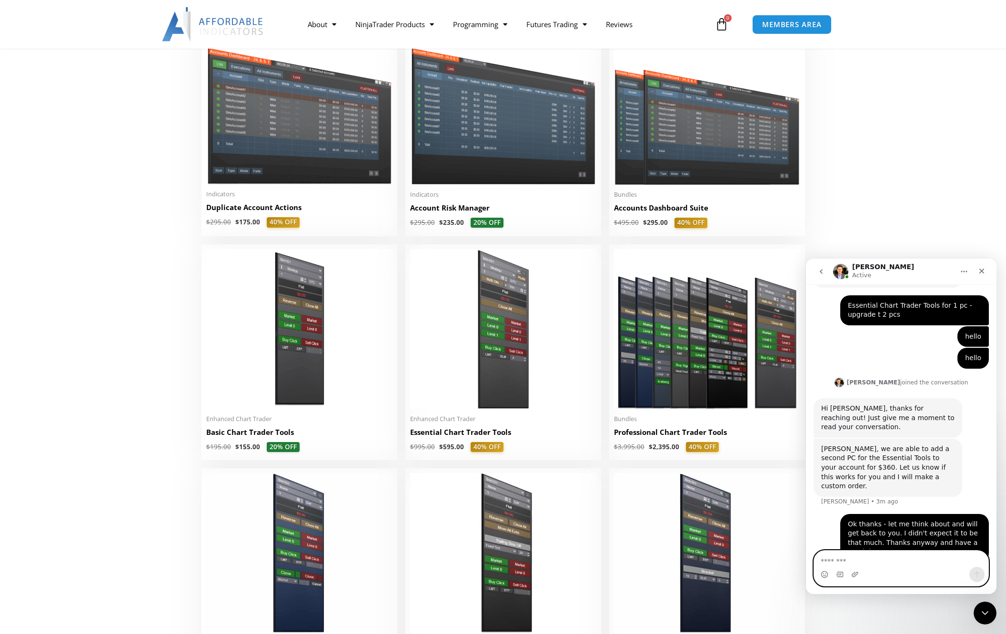
scroll to position [834, 0]
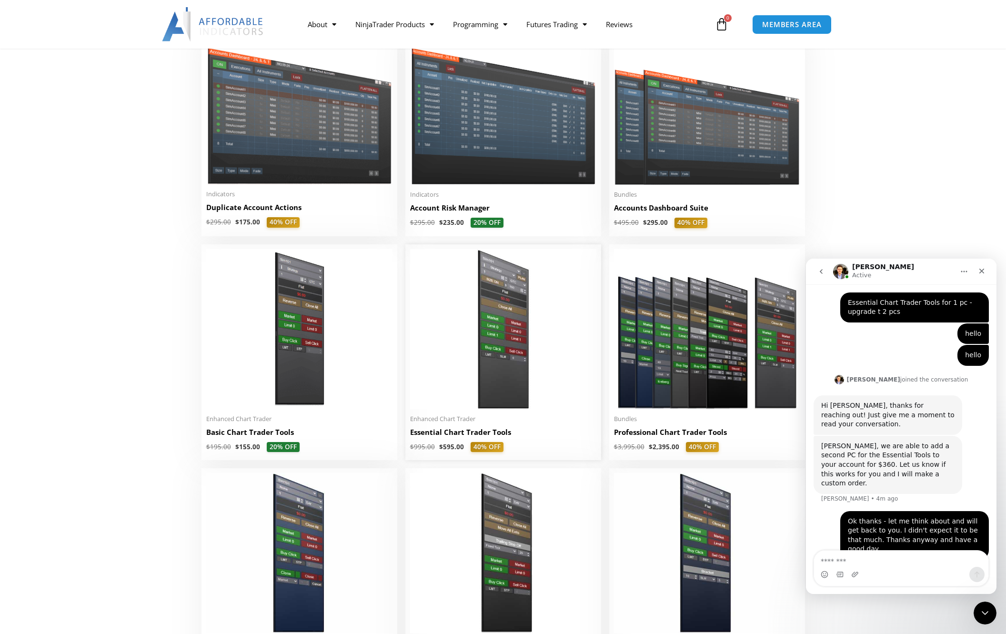
click at [498, 356] on img at bounding box center [503, 329] width 186 height 160
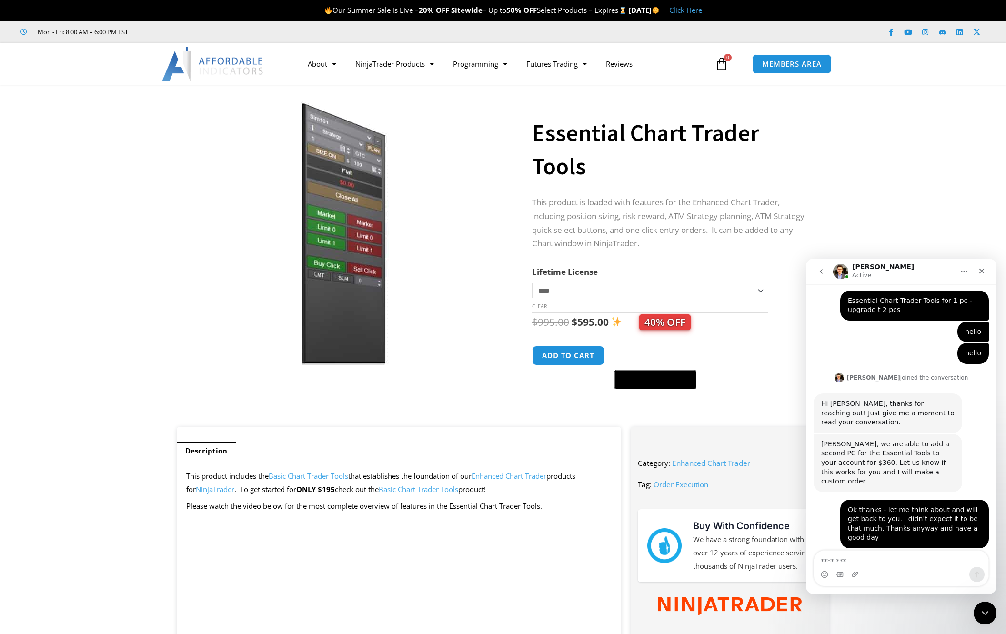
scroll to position [844, 0]
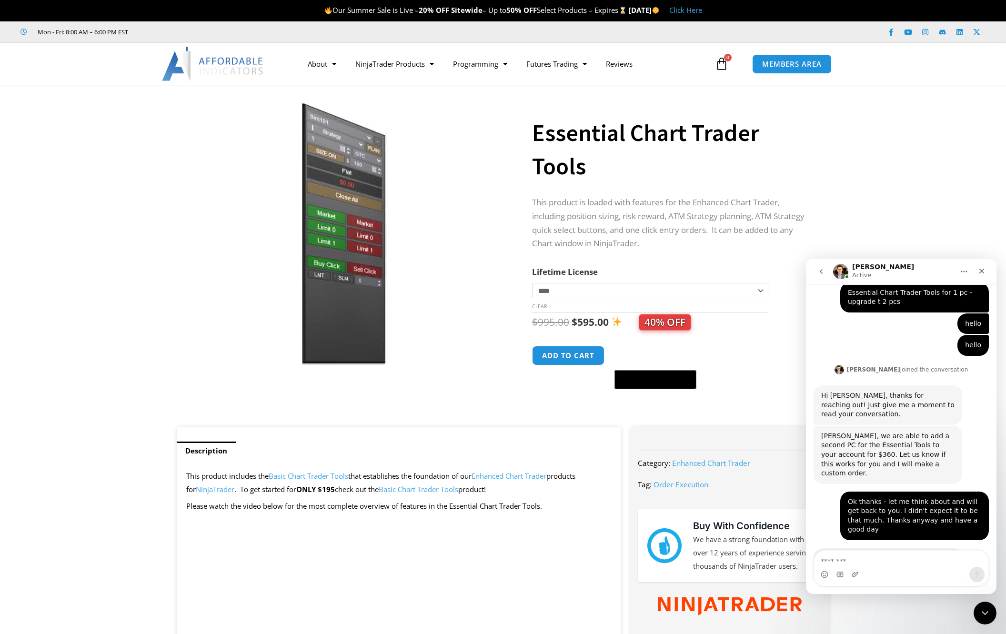
click at [833, 558] on textarea "Message…" at bounding box center [901, 559] width 174 height 16
type textarea "**********"
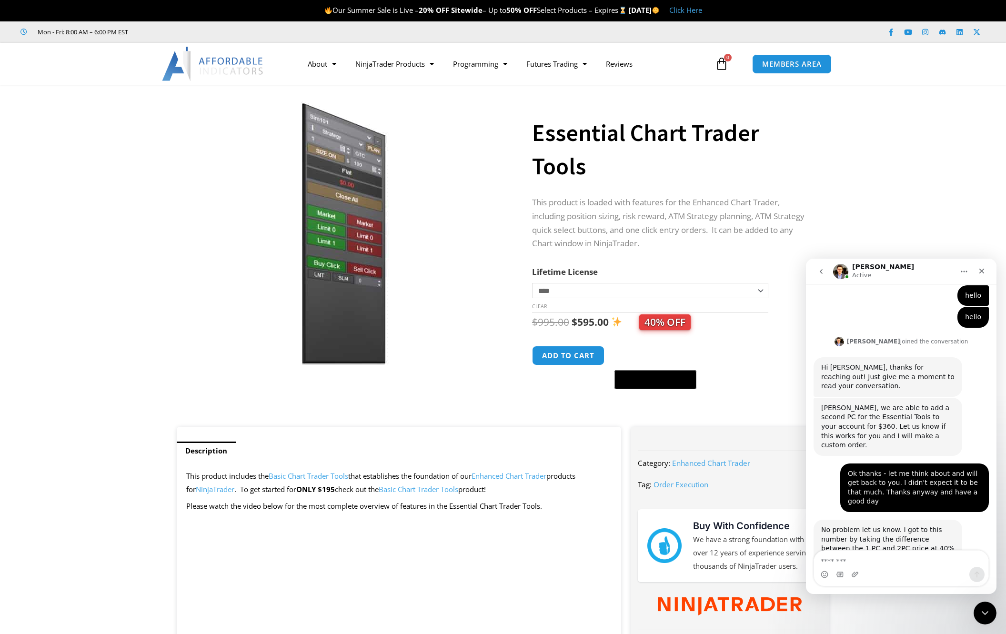
scroll to position [873, 0]
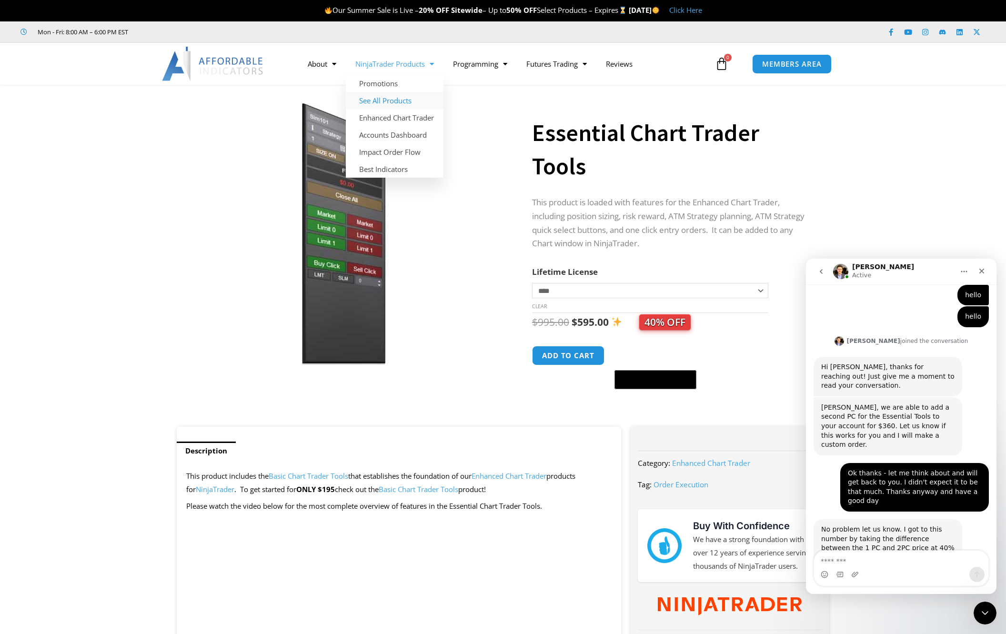
click at [390, 100] on link "See All Products" at bounding box center [395, 100] width 98 height 17
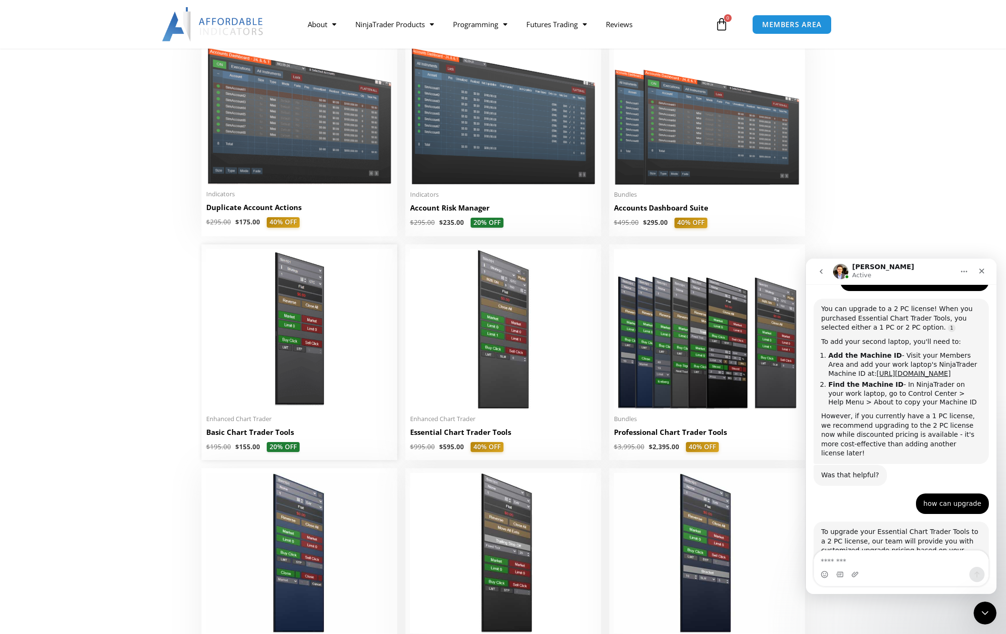
click at [304, 366] on img at bounding box center [299, 329] width 186 height 160
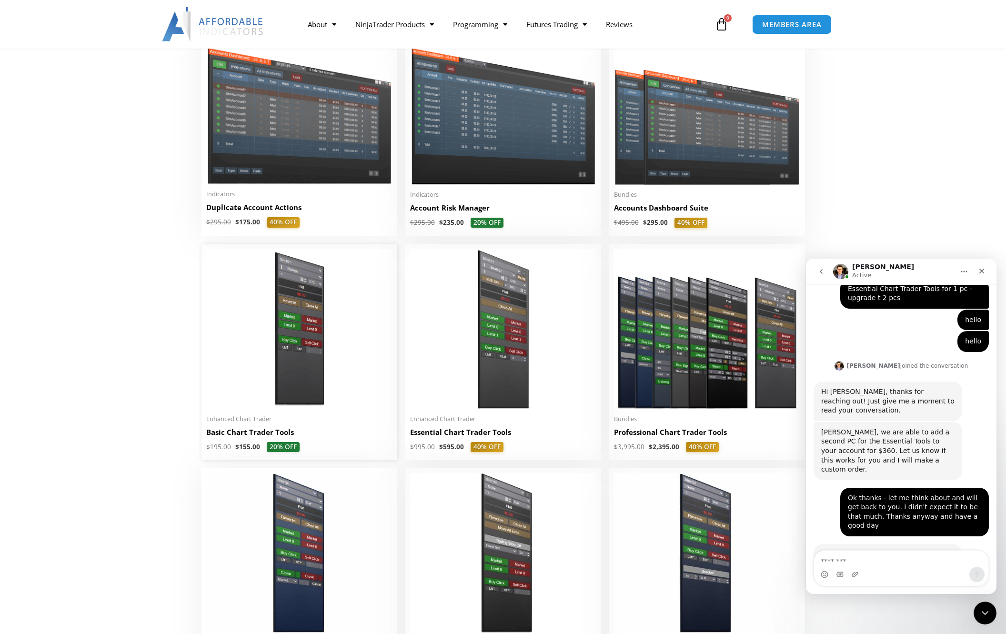
scroll to position [873, 0]
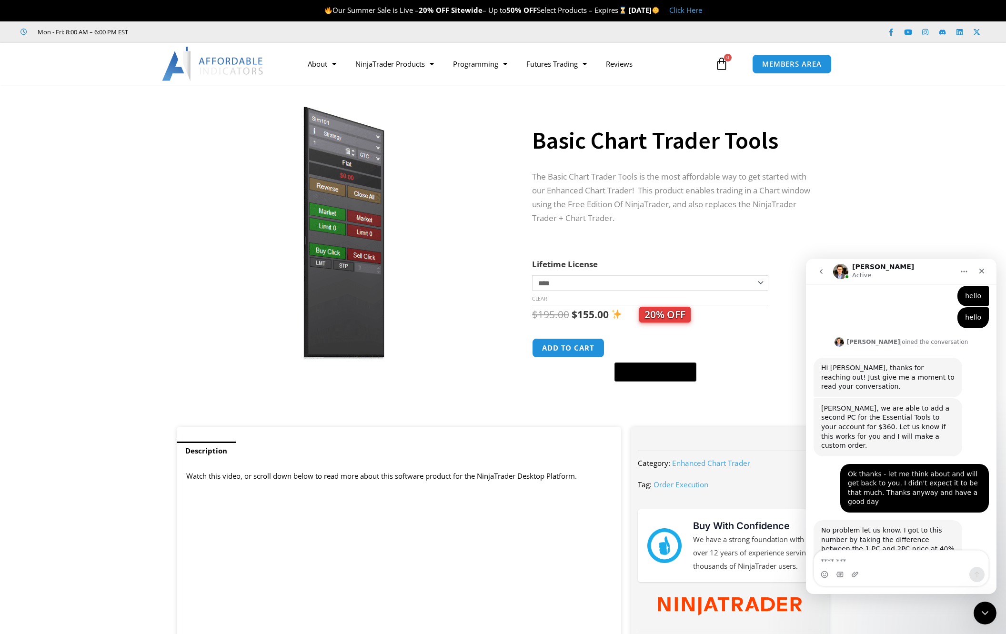
scroll to position [873, 0]
